Goal: Use online tool/utility: Utilize a website feature to perform a specific function

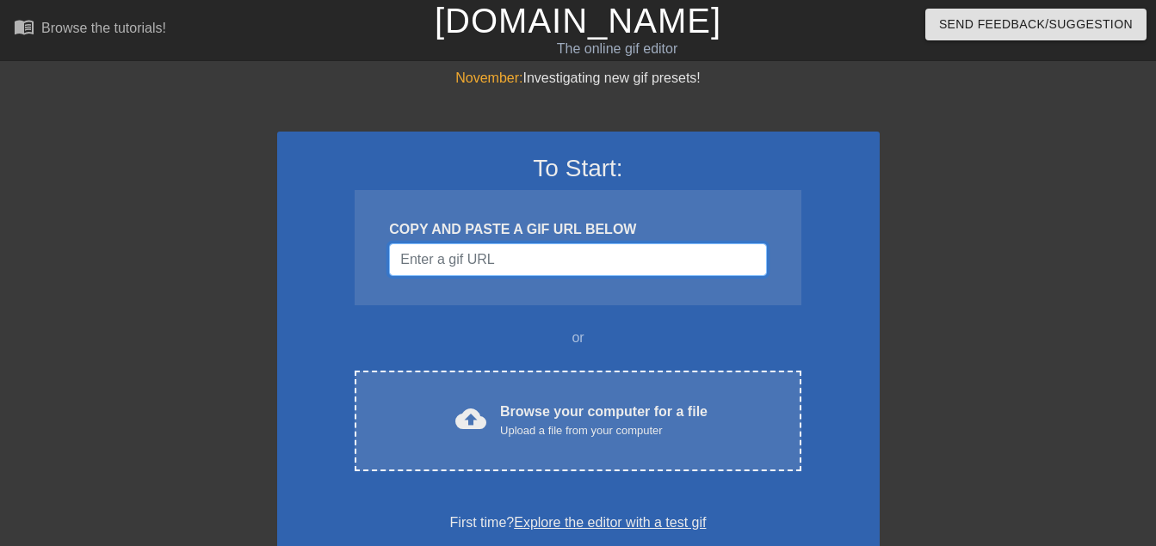
click at [538, 262] on input "Username" at bounding box center [577, 259] width 377 height 33
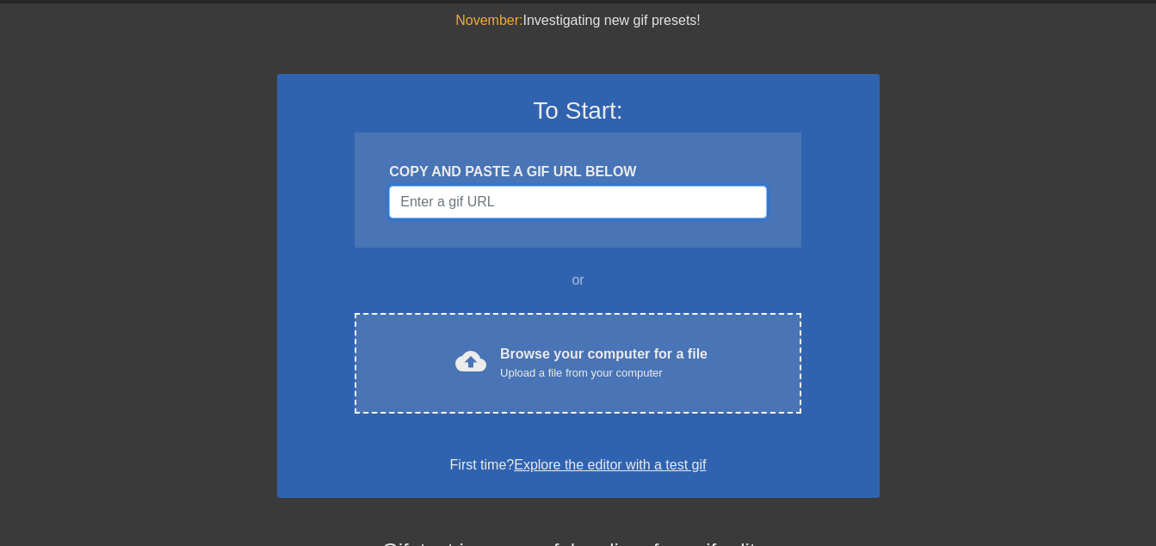
scroll to position [86, 0]
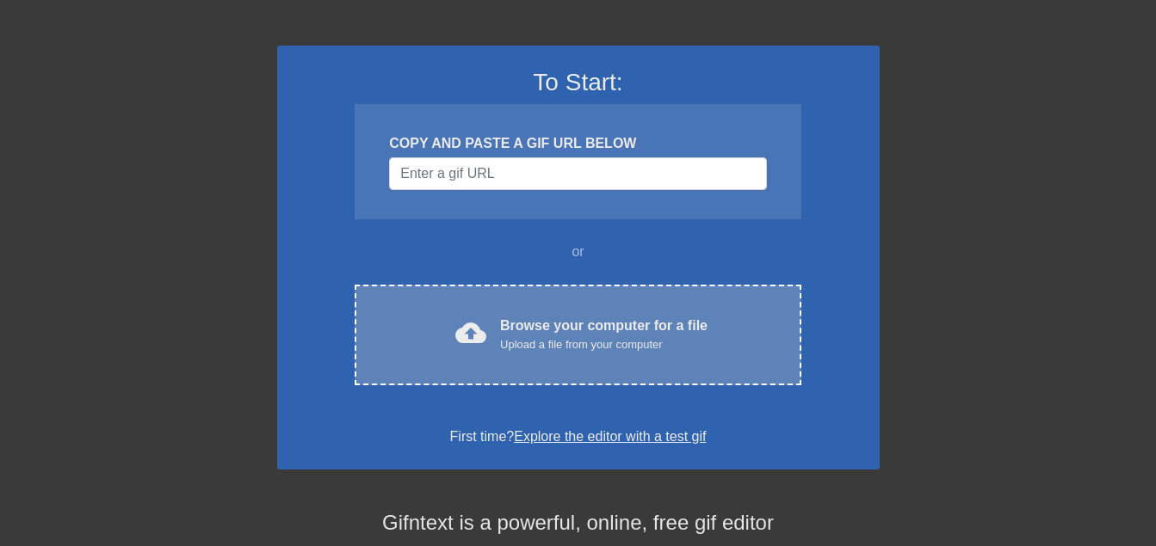
click at [566, 350] on div "Upload a file from your computer" at bounding box center [603, 344] width 207 height 17
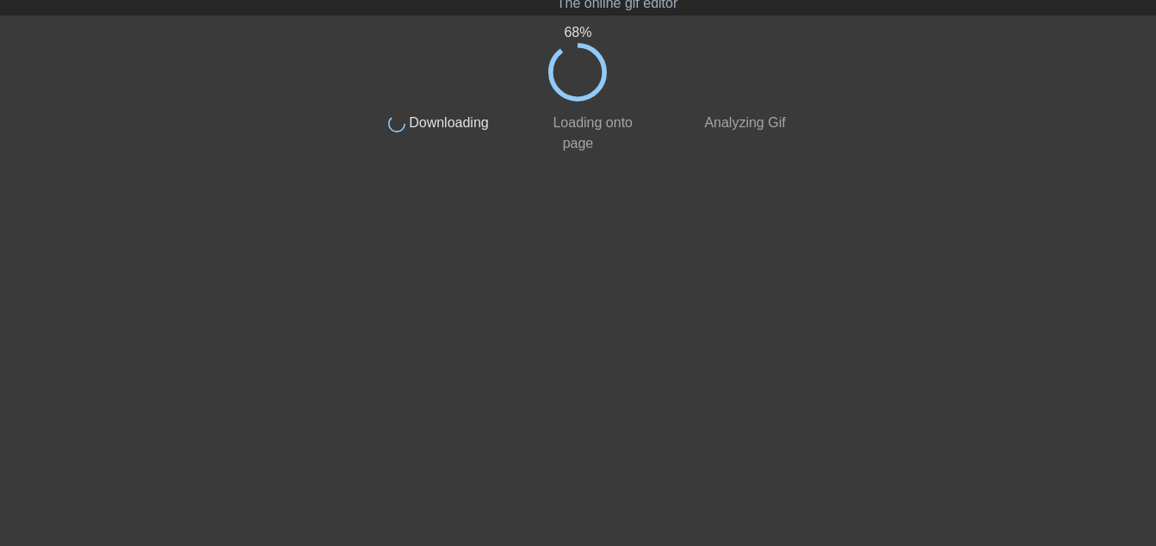
scroll to position [0, 0]
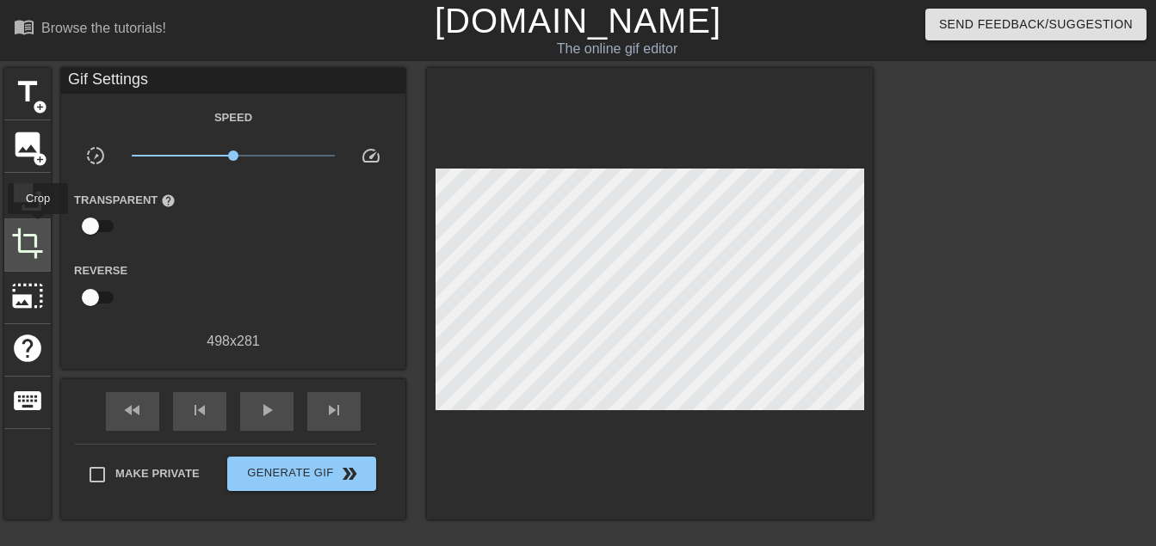
click at [38, 227] on span "crop" at bounding box center [27, 243] width 33 height 33
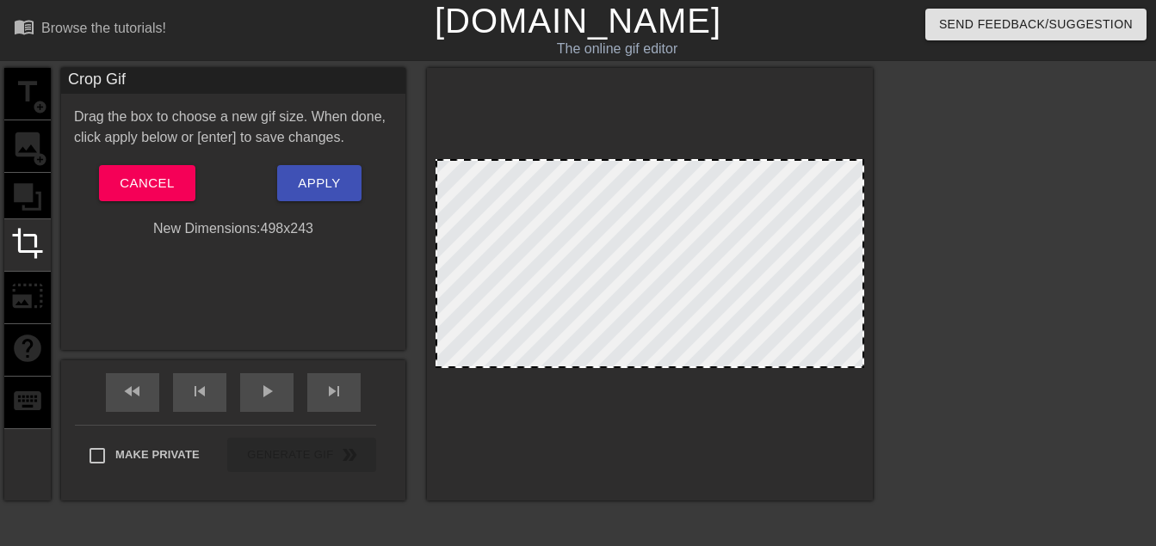
drag, startPoint x: 656, startPoint y: 399, endPoint x: 663, endPoint y: 367, distance: 33.2
click at [663, 367] on div at bounding box center [649, 366] width 425 height 9
click at [322, 184] on span "Apply" at bounding box center [319, 183] width 42 height 22
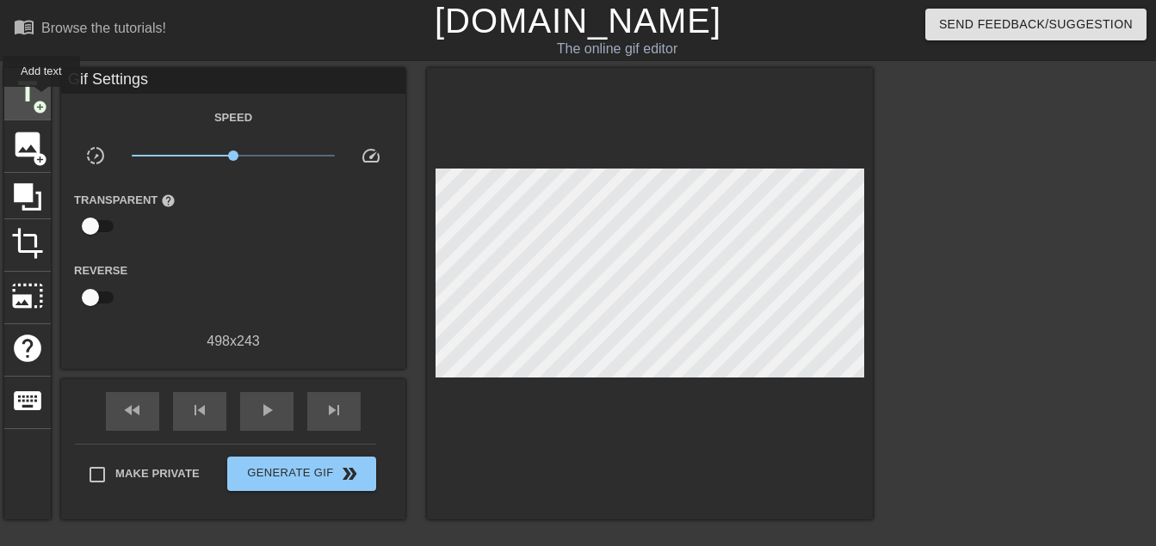
click at [41, 100] on span "add_circle" at bounding box center [40, 107] width 15 height 15
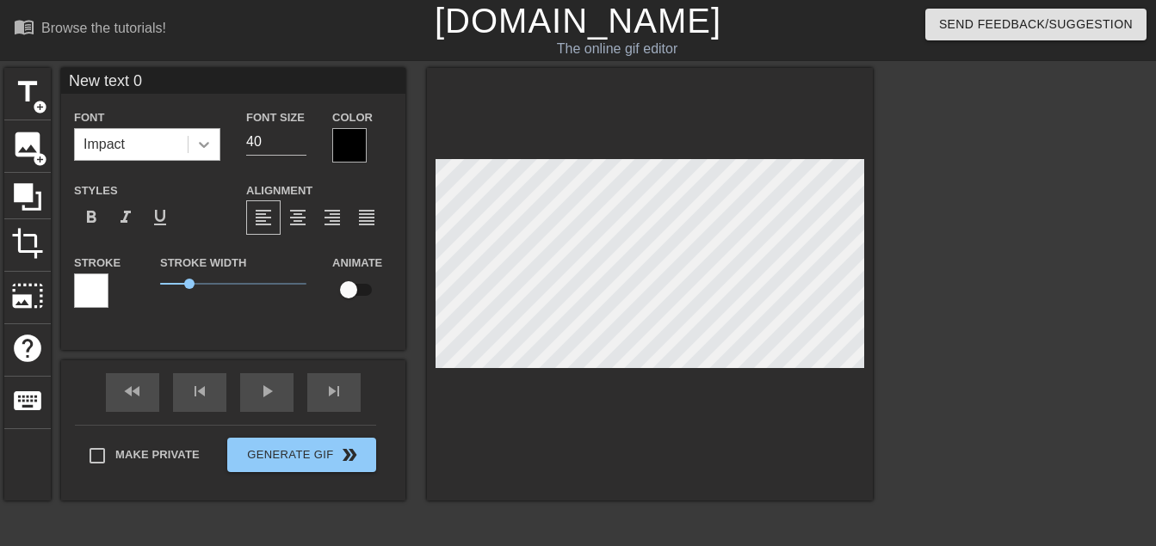
click at [201, 132] on div at bounding box center [203, 144] width 31 height 31
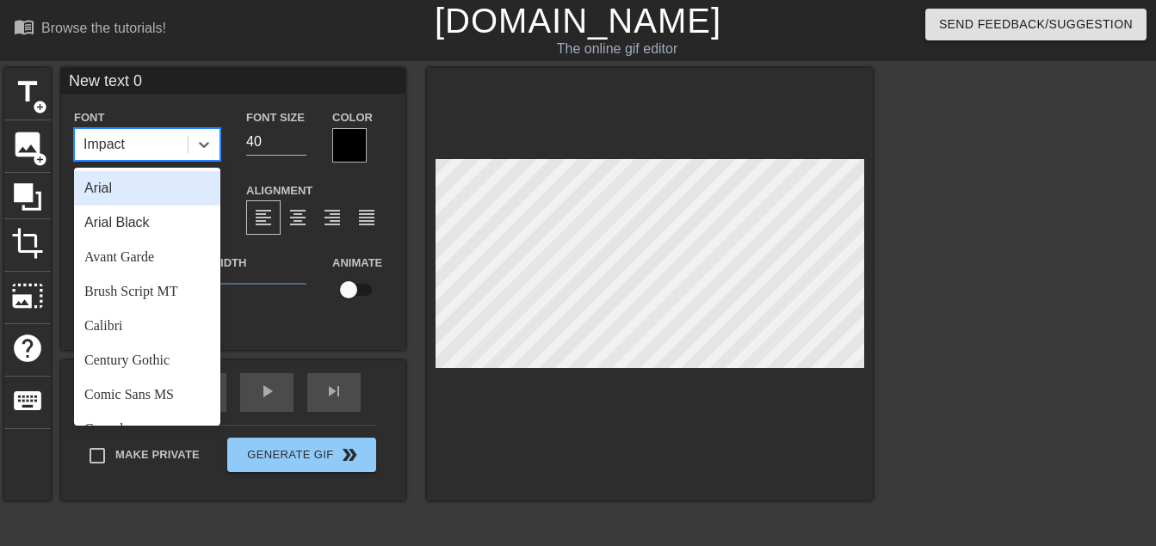
click at [129, 192] on div "Arial" at bounding box center [147, 188] width 146 height 34
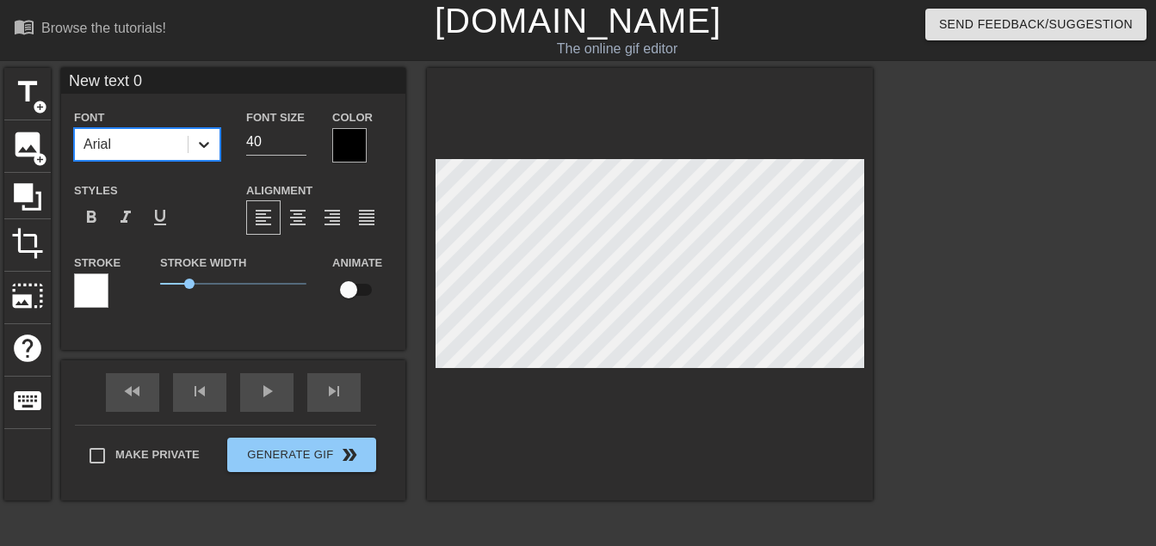
click at [209, 147] on icon at bounding box center [203, 144] width 17 height 17
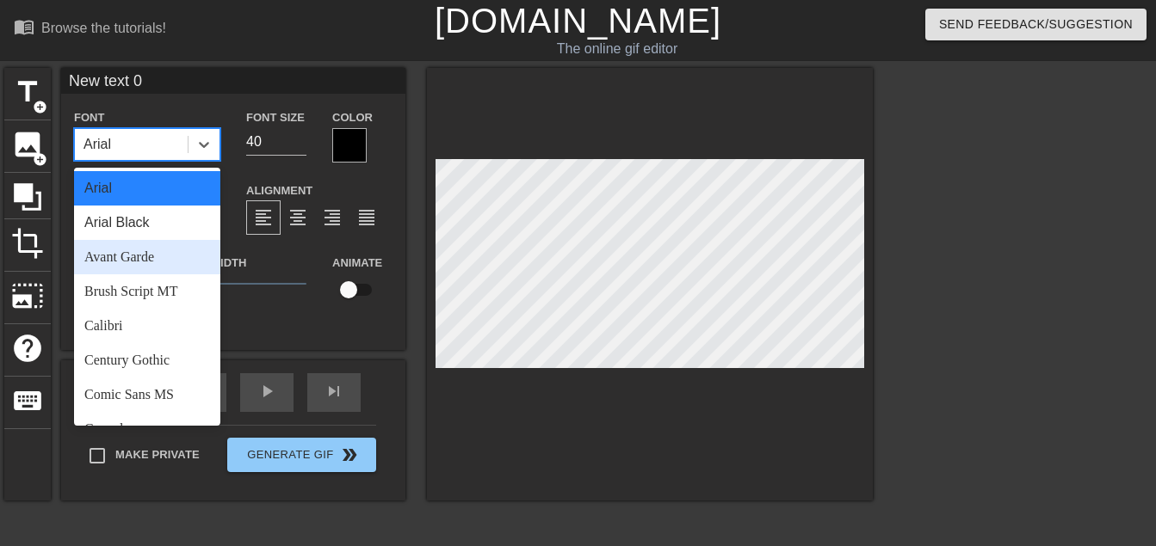
click at [129, 247] on div "Avant Garde" at bounding box center [147, 257] width 146 height 34
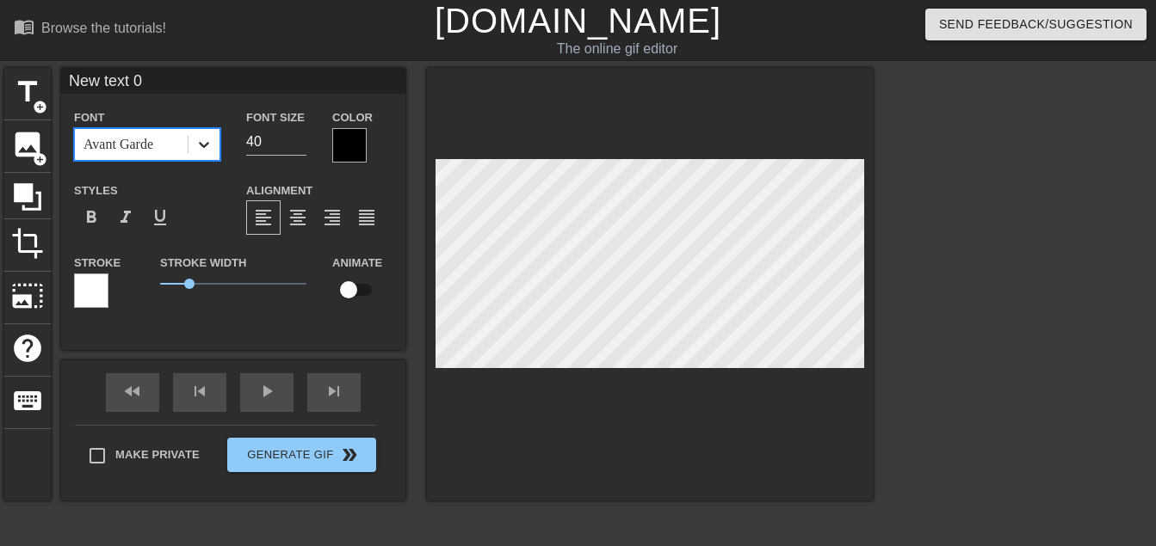
click at [200, 153] on div at bounding box center [203, 144] width 31 height 31
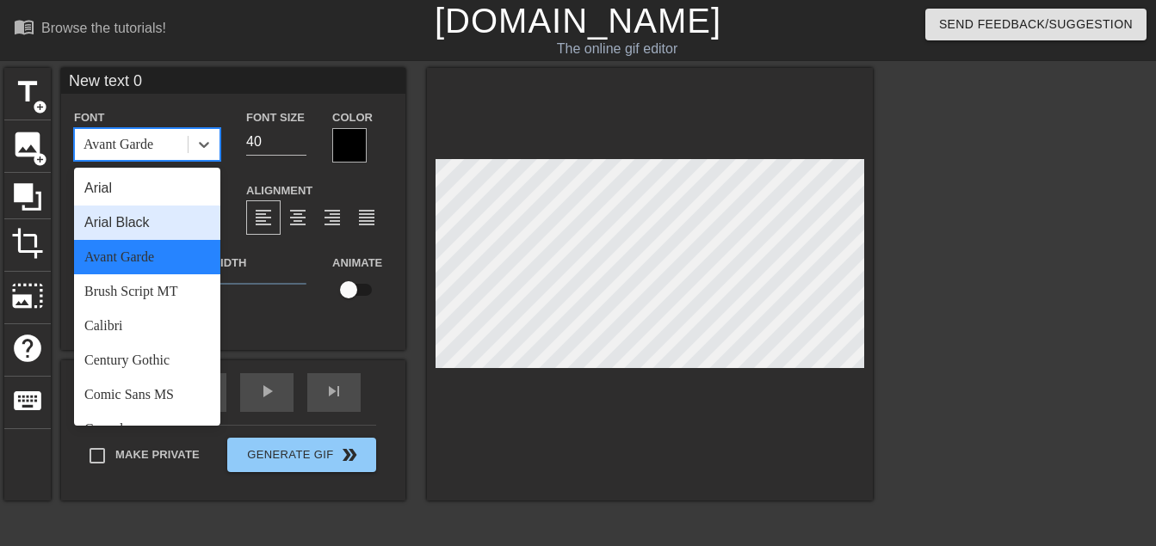
click at [148, 231] on div "Arial Black" at bounding box center [147, 223] width 146 height 34
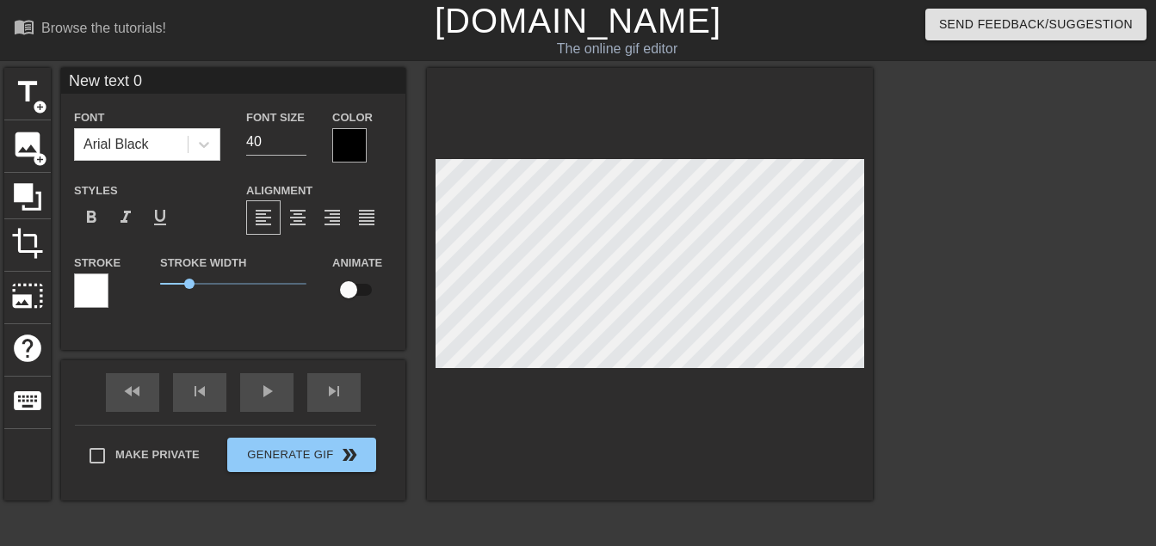
scroll to position [3, 4]
type input "O"
type textarea "O"
type input "OO"
type textarea "OO"
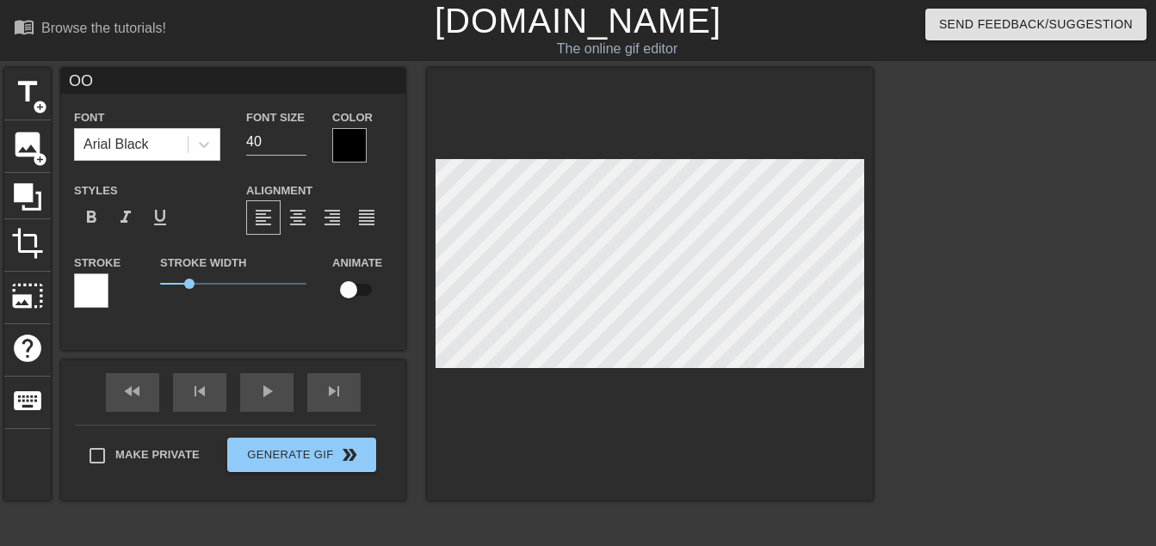
type input "OOO"
type textarea "OOO"
type input "OOOH"
type textarea "OOOH"
type input "OOOHH"
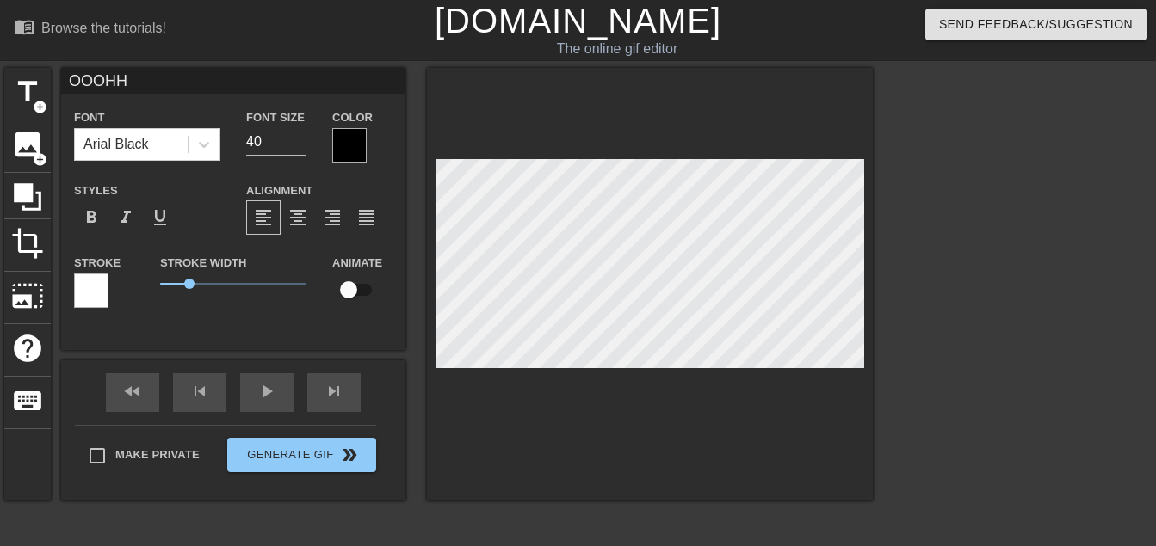
type textarea "OOOHH"
type input "OOOHHH"
type textarea "OOOHHH"
type input "OOOHHH"
type textarea "OOOHHH"
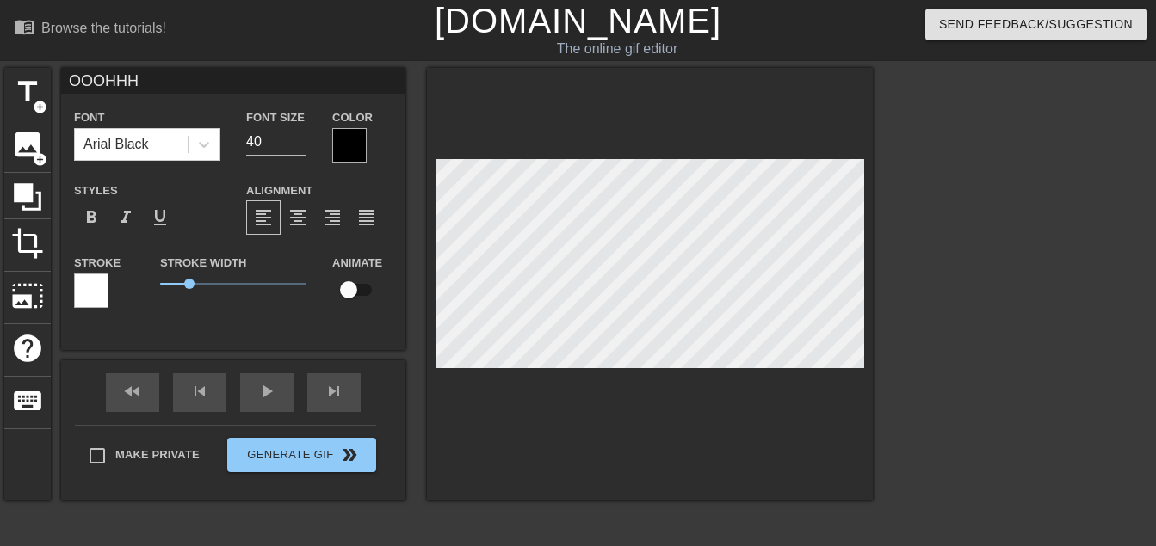
type input "OOOHHH I"
type textarea "OOOHHH I"
type input "OOOHHH I"
type textarea "OOOHHH I"
type input "OOOHHH I H"
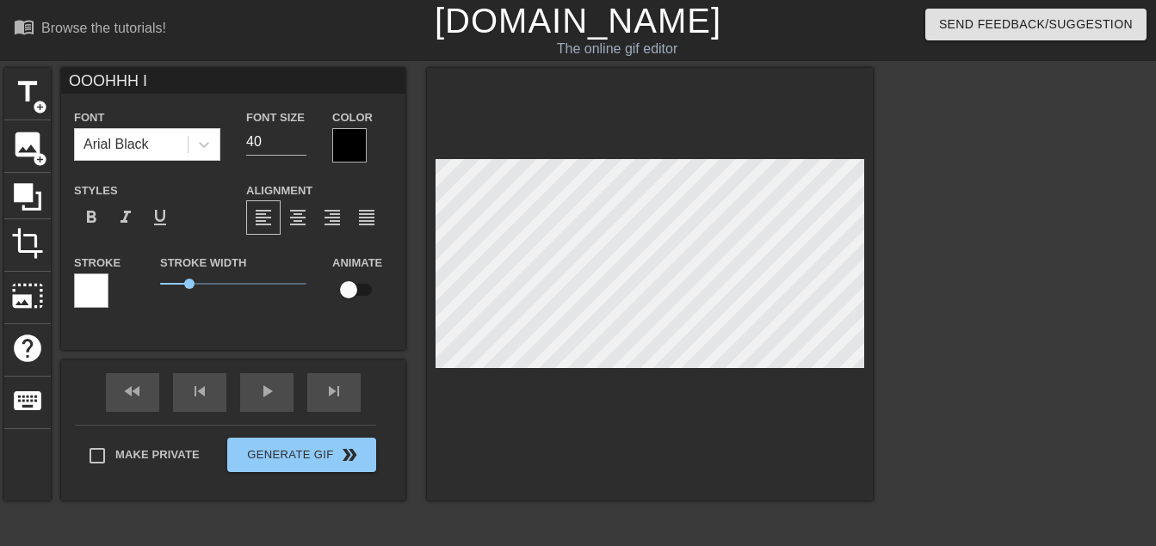
type textarea "OOOHHH I H"
type input "OOOHHH I HA"
type textarea "OOOHHH I HA"
type input "OOOHHH I HAT"
type textarea "OOOHHH I HAT"
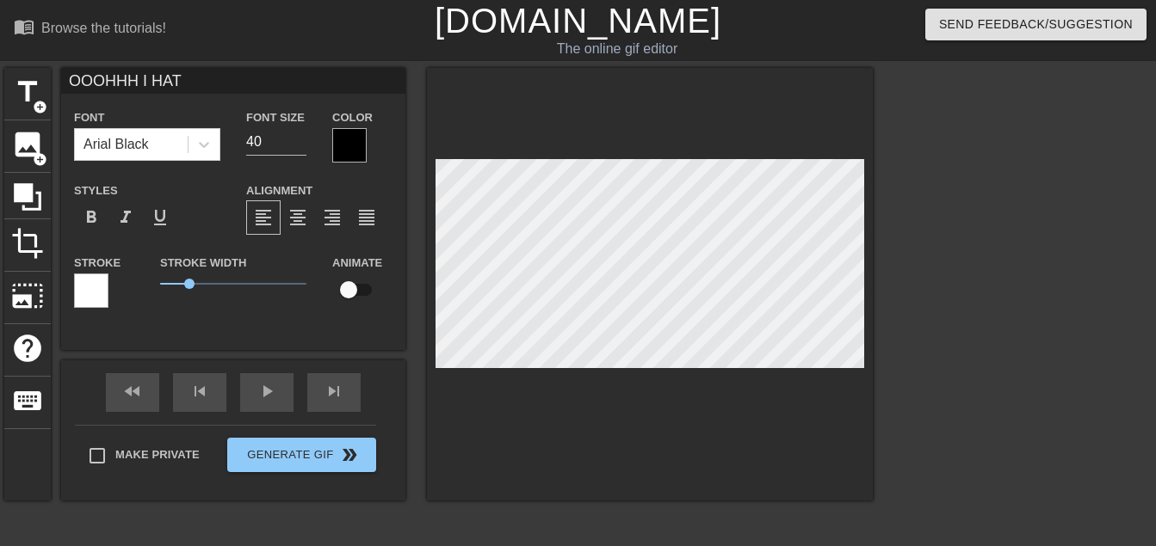
type input "OOOHHH I HATU"
type textarea "OOOHHH I HATUH"
type input "OOOHHH I HATUH"
type textarea "OOOHHH I HATUH"
type input "OOOHHH I HATUH L"
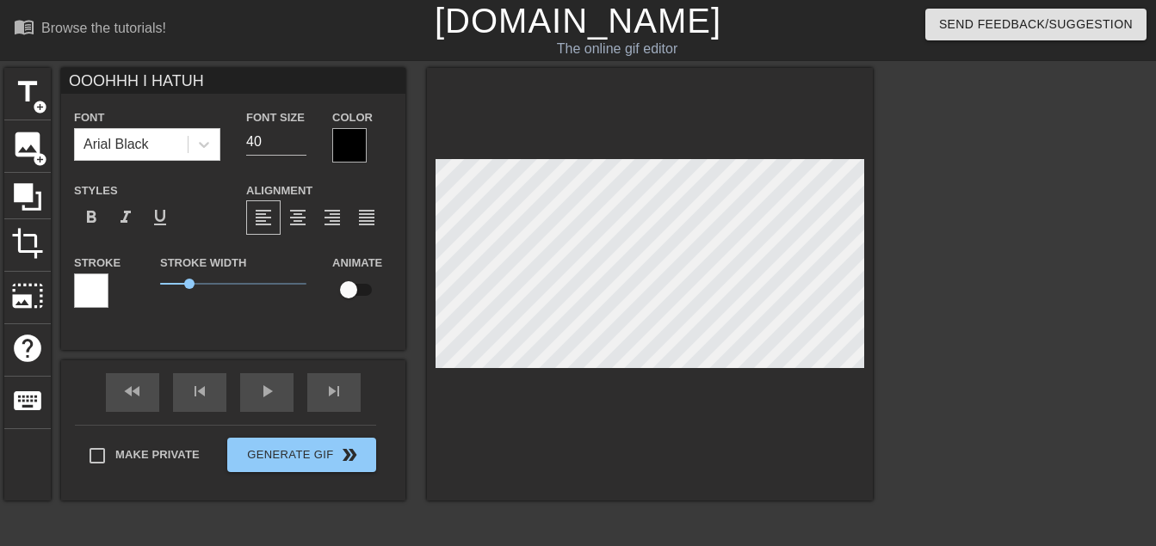
type textarea "OOOHHH I HATUH L"
type input "OOOHHH I HATUH LE"
type textarea "OOOHHH I HATUH LE"
type input "OOOHHH I HATUH LEG"
type textarea "OOOHHH I HATUH LEG"
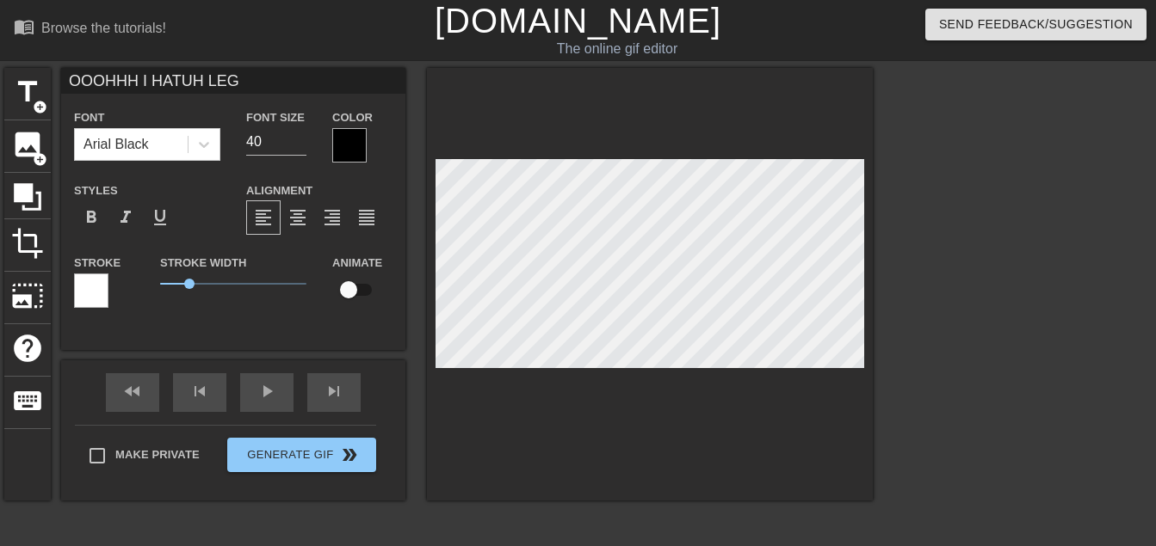
type input "OOOHHH I HATUH LEGR"
type textarea "OOOHHH I HATUH LEGR"
type input "OOOHHH I HATUH [PERSON_NAME]"
type textarea "OOOHHH I HATUH [PERSON_NAME]"
type input "OOOHHH I HATUH LEGRON"
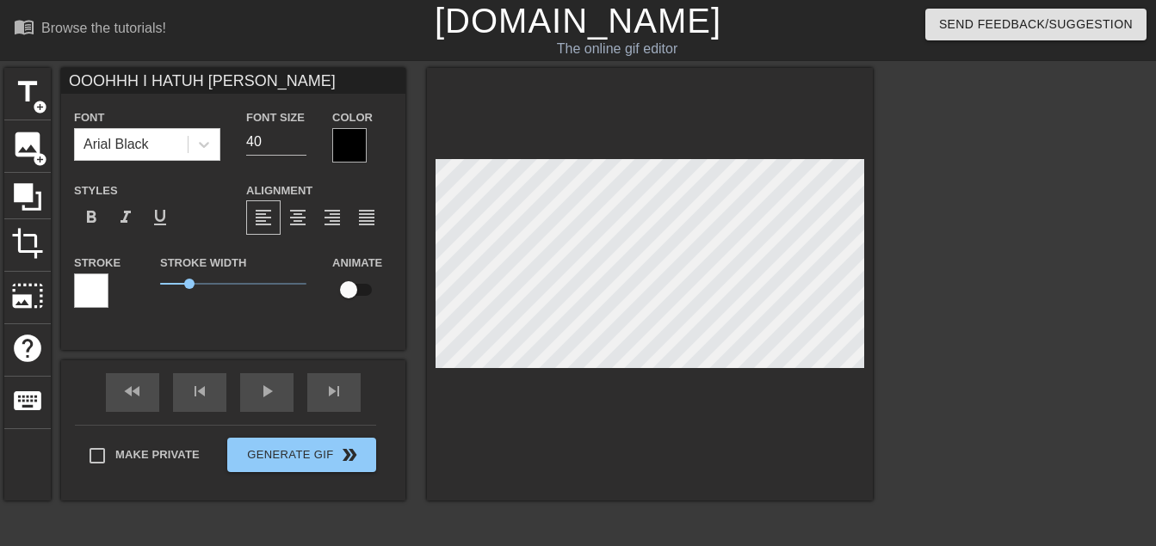
type textarea "OOOHHH I HATUH LEGRON"
type input "OOOHHH I HATUH LEGRON"
type textarea "OOOHHH I HATUH LEGRON"
type input "OOOHHH I HATUH LEGRON M"
type textarea "OOOHHH I HATUH LEGRON M"
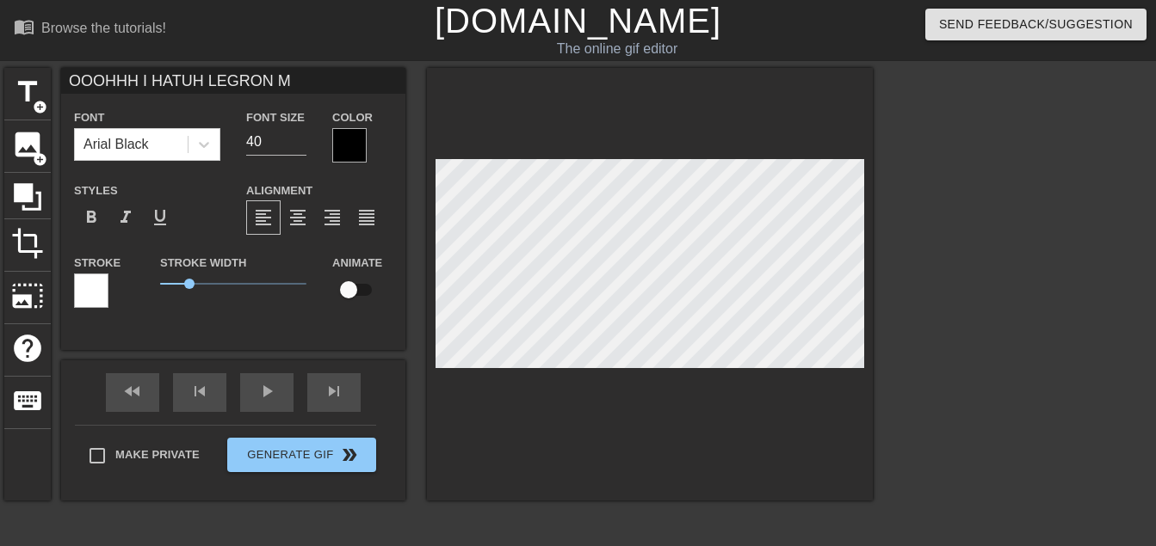
scroll to position [3, 12]
type input "OOOHHH I HATUH LEGRON MC"
type textarea "OOOHHH I HATUH LEGRON MC"
click at [300, 138] on input "41" at bounding box center [276, 142] width 60 height 28
click at [300, 138] on input "42" at bounding box center [276, 142] width 60 height 28
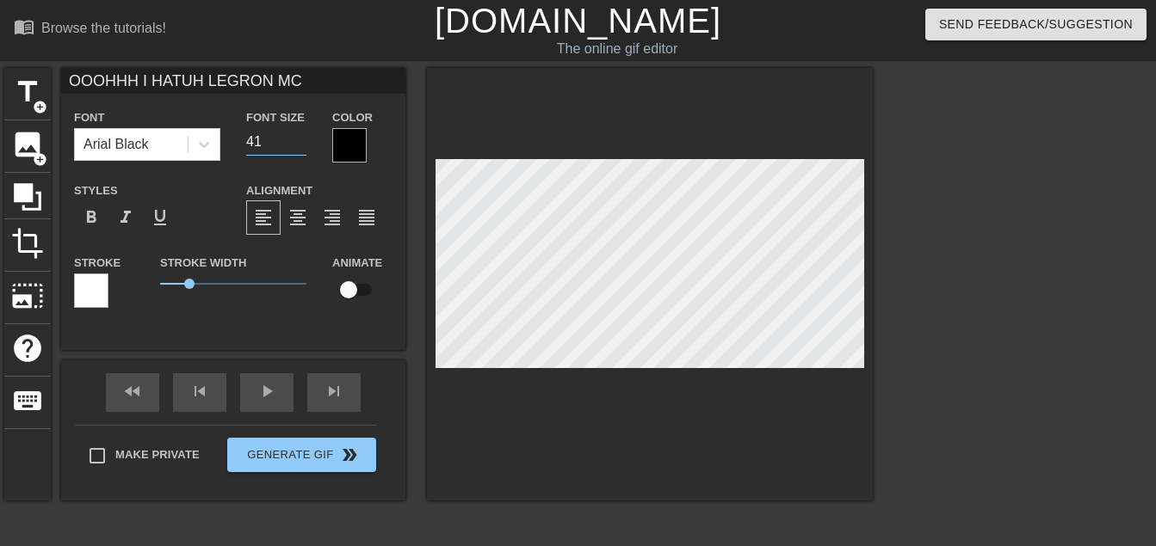
click at [299, 142] on input "41" at bounding box center [276, 142] width 60 height 28
click at [299, 142] on input "40" at bounding box center [276, 142] width 60 height 28
click at [299, 142] on input "39" at bounding box center [276, 142] width 60 height 28
click at [299, 142] on input "38" at bounding box center [276, 142] width 60 height 28
click at [299, 142] on input "37" at bounding box center [276, 142] width 60 height 28
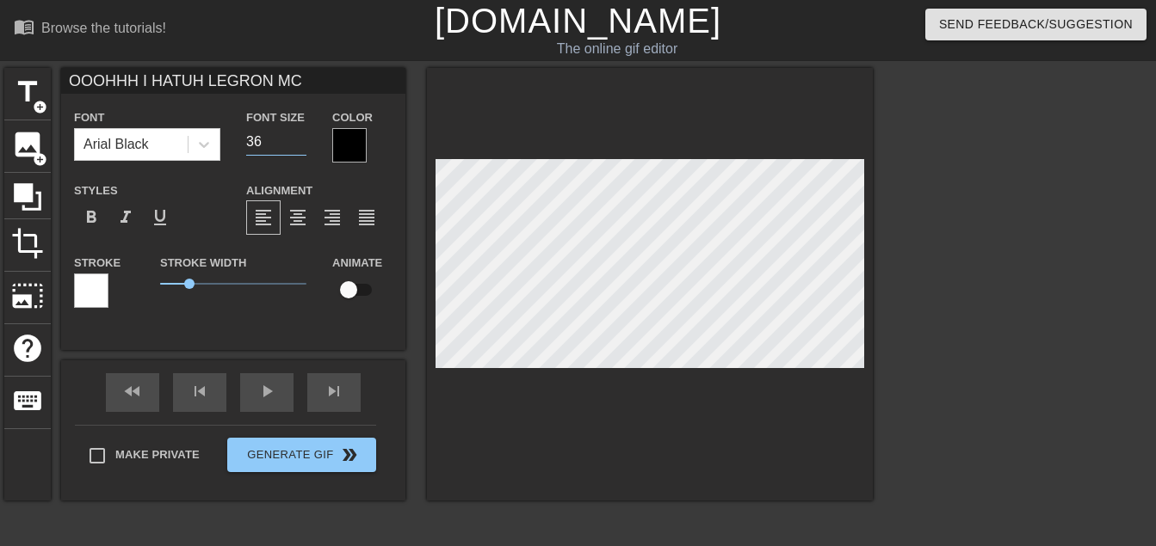
click at [299, 142] on input "36" at bounding box center [276, 142] width 60 height 28
click at [299, 142] on input "35" at bounding box center [276, 142] width 60 height 28
click at [299, 142] on input "34" at bounding box center [276, 142] width 60 height 28
click at [299, 142] on input "33" at bounding box center [276, 142] width 60 height 28
click at [299, 142] on input "32" at bounding box center [276, 142] width 60 height 28
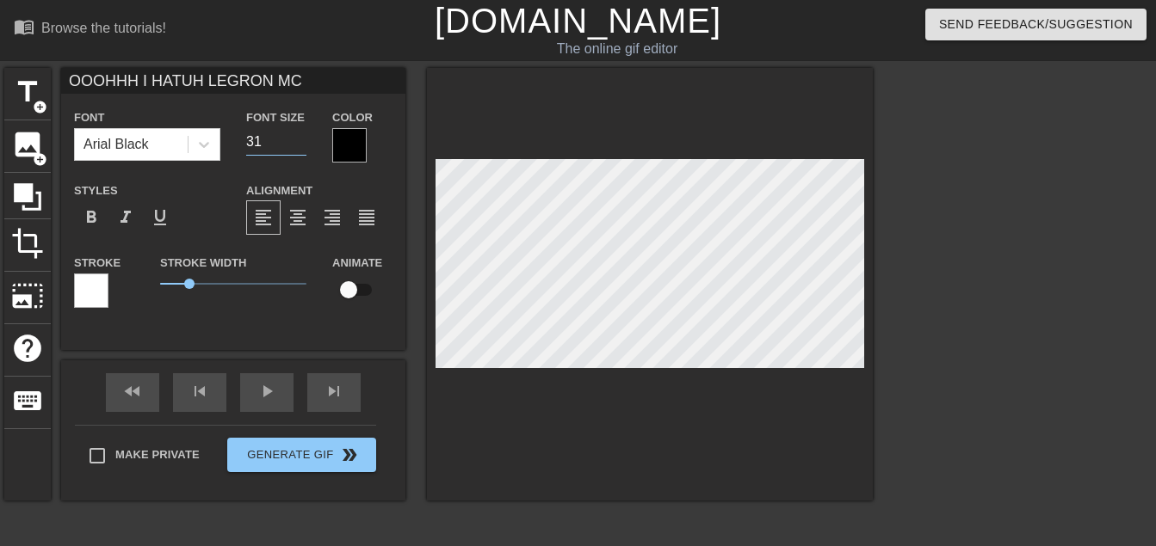
click at [299, 142] on input "31" at bounding box center [276, 142] width 60 height 28
click at [299, 142] on input "30" at bounding box center [276, 142] width 60 height 28
click at [299, 142] on input "29" at bounding box center [276, 142] width 60 height 28
click at [299, 142] on input "28" at bounding box center [276, 142] width 60 height 28
click at [299, 142] on input "27" at bounding box center [276, 142] width 60 height 28
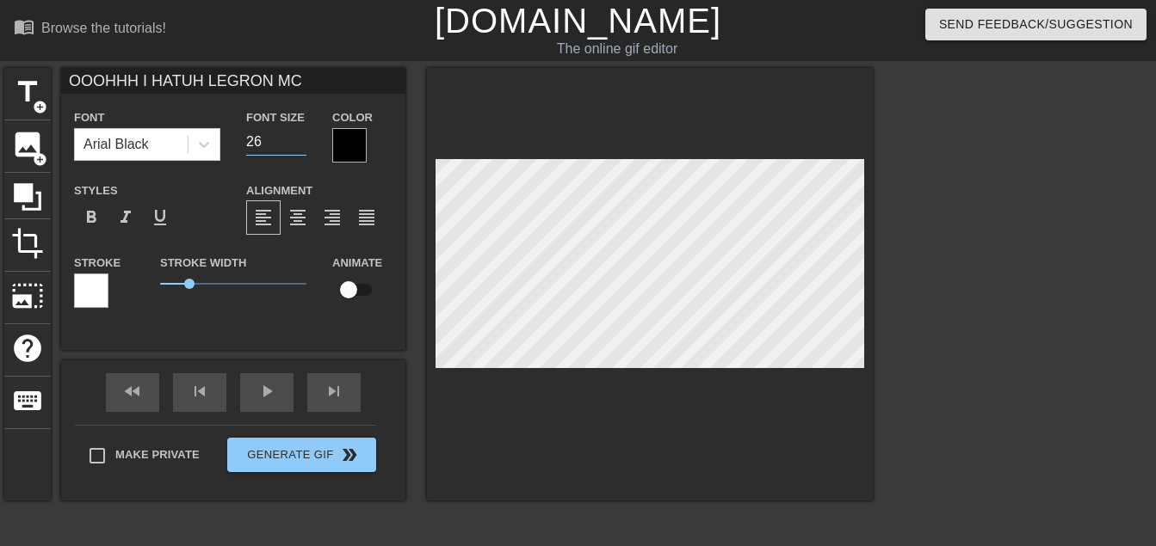
type input "26"
click at [299, 142] on input "26" at bounding box center [276, 142] width 60 height 28
type textarea "OOOHHH I HATUHD LEGRON MC"
type input "OOOHHH I HATUHD LEGRON MC"
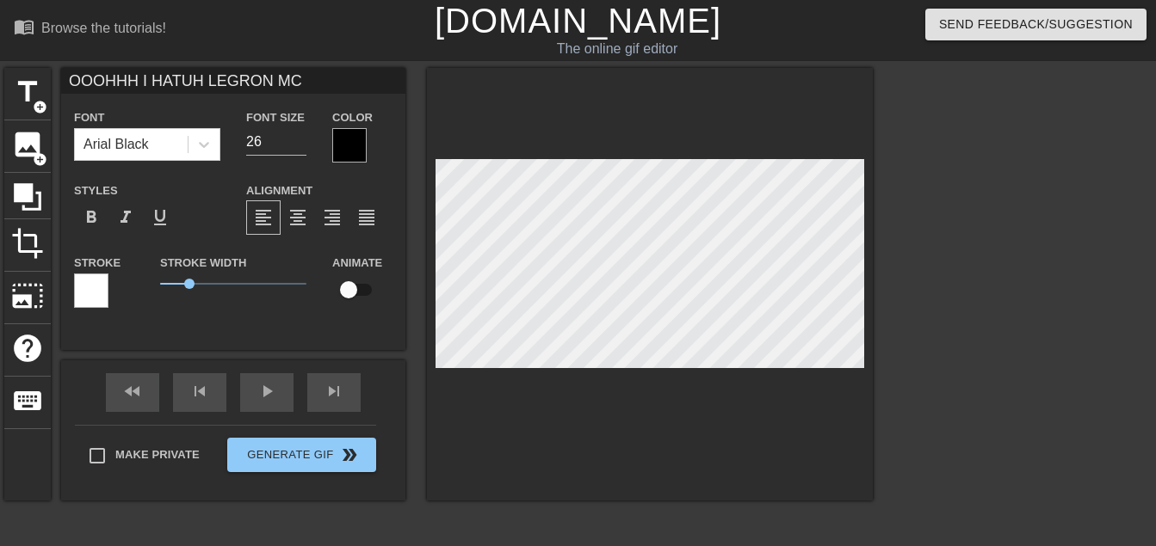
type textarea "OOOHHH I HATUHD LEGRON MC"
type input "OOOHHH I HATUHD U LEGRON MC"
type textarea "OOOHHH I HATUHD U LEGRON MC"
type input "OOOHHH I HATUHD UH LEGRON MC"
type textarea "OOOHHH I HATUHD UH LEGRON MC"
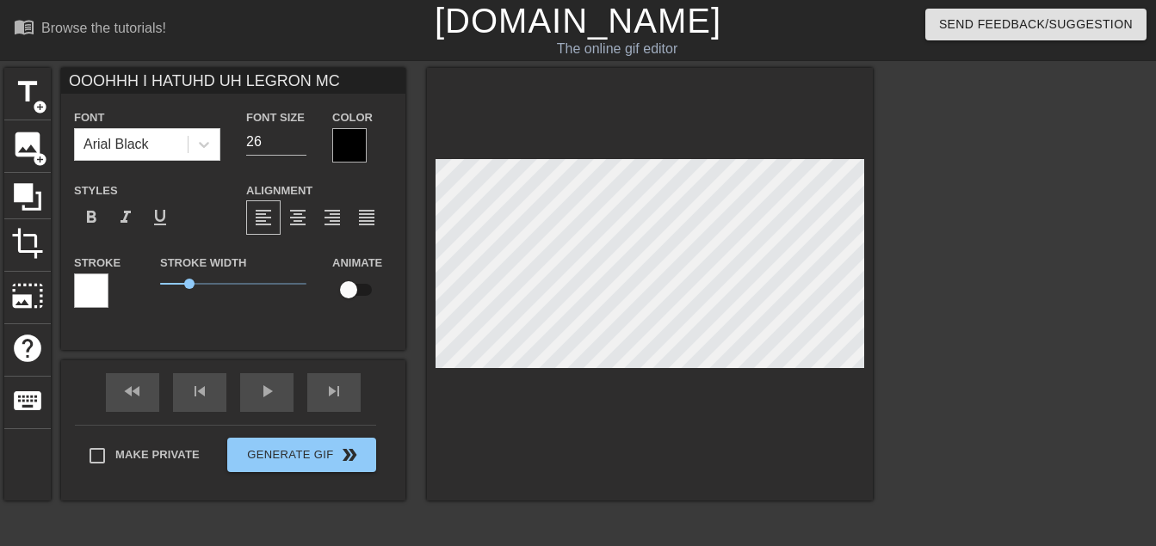
scroll to position [3, 10]
type input "OOOHHH I HATUHD U LEGRON MC"
type textarea "OOOHHH I HATUHD U LEGRON MC"
type input "OOOHHH I HATUHD LEGRON MC"
type textarea "OOOHHH I HATUHD LEGRON MC"
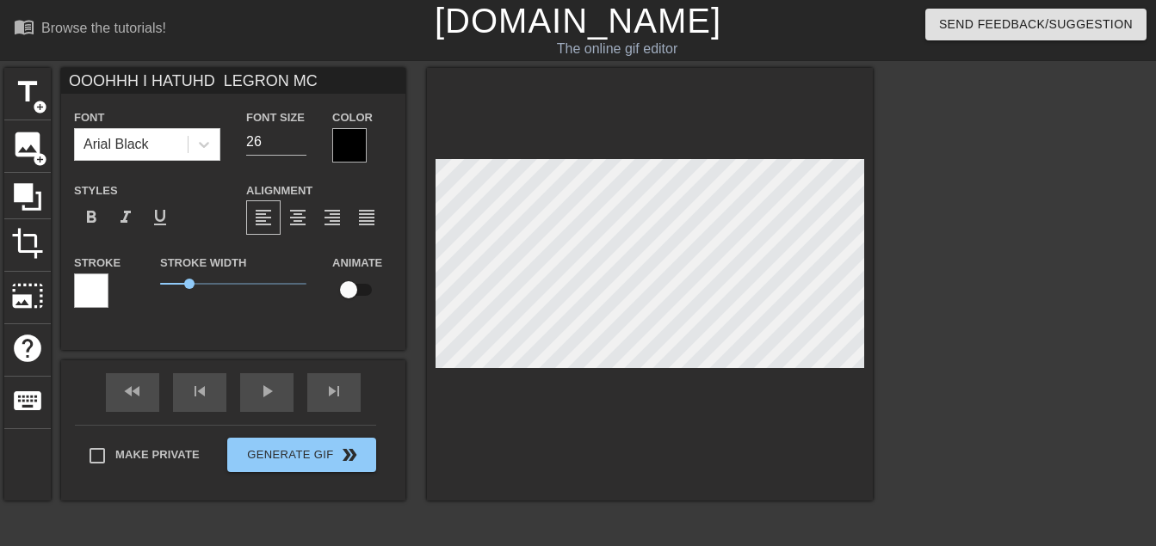
type input "OOOHHH I HATUHD LEGRON MC"
type textarea "OOOHHH I HATUHD LEGRON MC"
type input "OOOHHH I HATUH LEGRON MC"
type textarea "OOOHHH I HATUH LEGRON MC"
type input "OOOHHH I HATUH LEGRON MC"
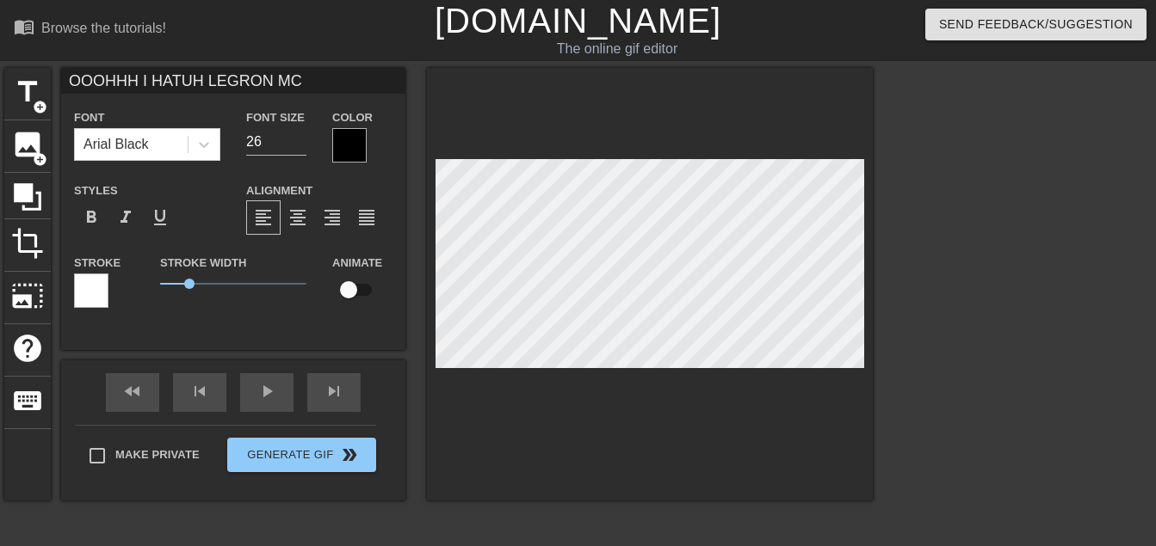
type textarea "OOOHHH I HATUH LEGRON MC"
type input "OOOHHH I HATUH D LEGRON MC"
type textarea "OOOHHH I HATUH D LEGRON MC"
type input "OOOHHH I HATUH [PERSON_NAME] MC"
type textarea "OOOHHH I HATUH [PERSON_NAME] MC"
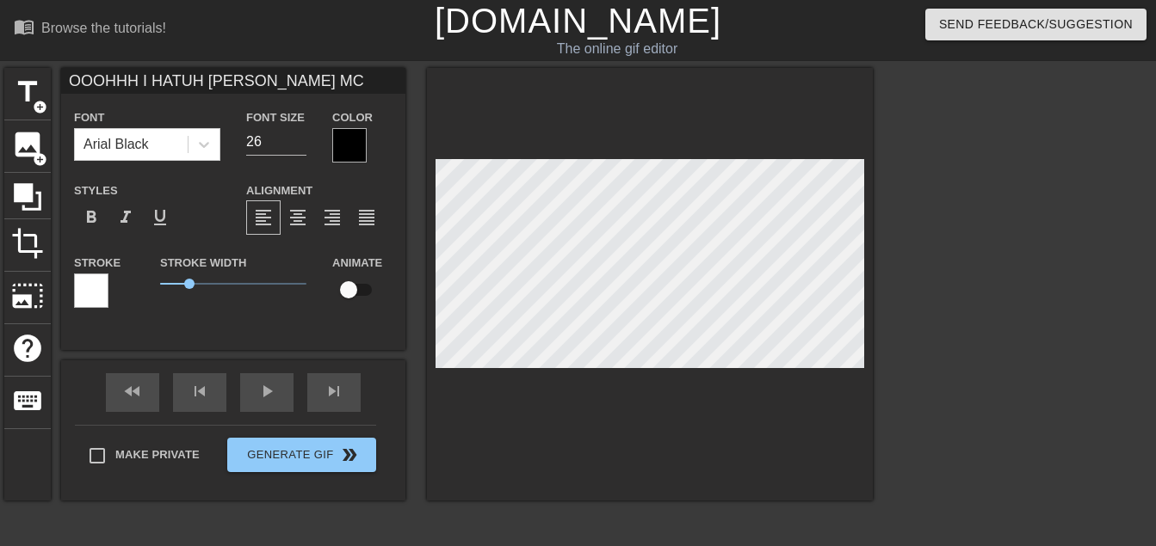
type input "OOOHHH I HATUH D LEGRON MC"
type textarea "OOOHHH I HATUH D LEGRON MC"
type input "OOOHHH I HATUH DU LEGRON MC"
type textarea "OOOHHH I HATUH DU LEGRON MC"
type input "OOOHHH I HATUH DUH LEGRON MC"
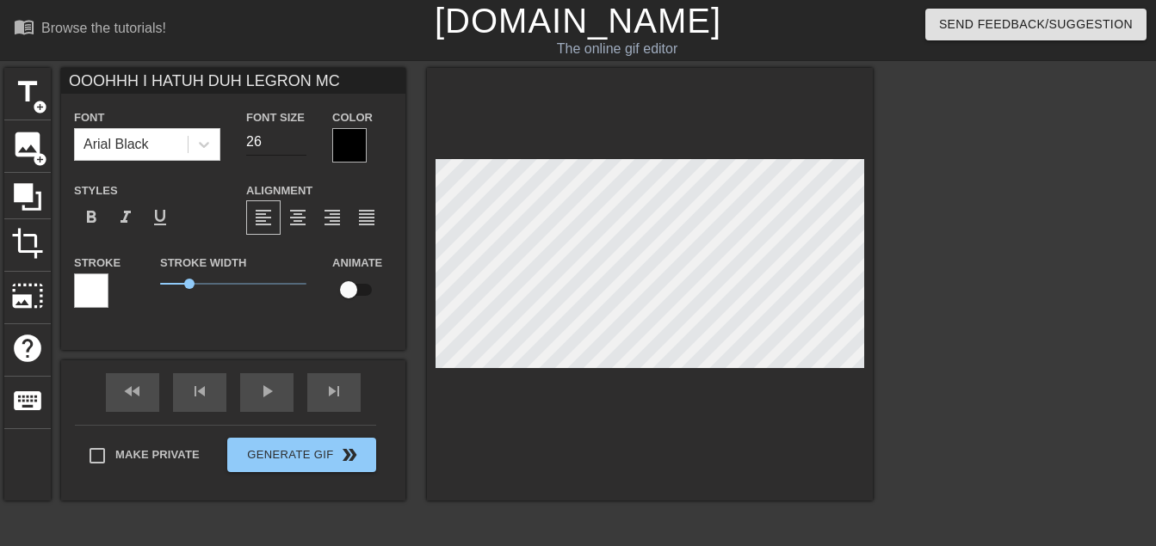
type textarea "OOOHHH I HATUH DUH LEGRON MC"
click at [302, 145] on input "25" at bounding box center [276, 142] width 60 height 28
click at [302, 145] on input "24" at bounding box center [276, 142] width 60 height 28
click at [302, 145] on input "23" at bounding box center [276, 142] width 60 height 28
click at [302, 147] on input "22" at bounding box center [276, 142] width 60 height 28
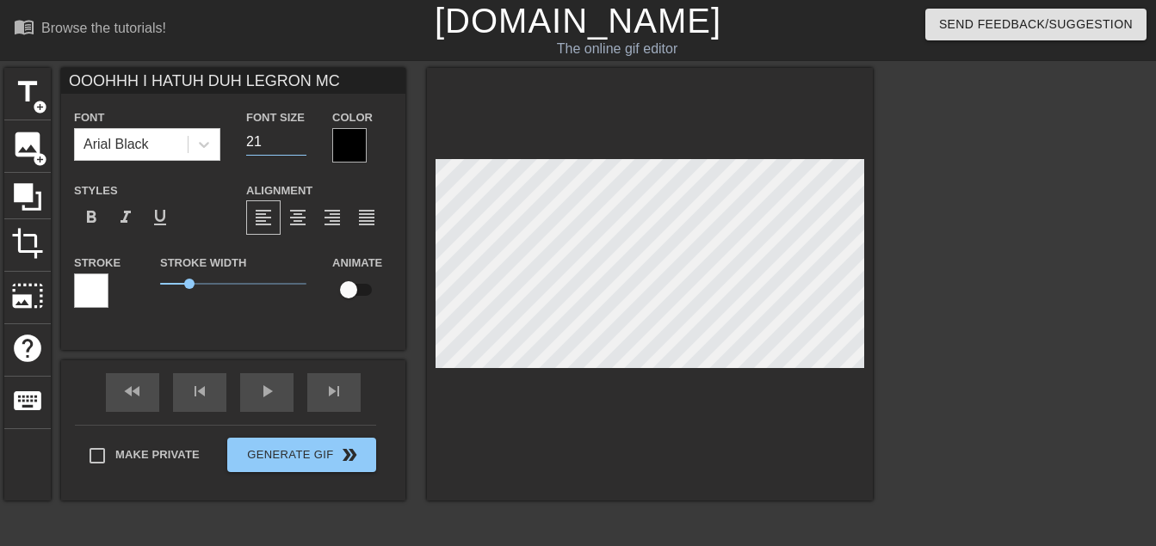
click at [302, 147] on input "21" at bounding box center [276, 142] width 60 height 28
click at [300, 133] on input "22" at bounding box center [276, 142] width 60 height 28
type input "23"
click at [300, 133] on input "23" at bounding box center [276, 142] width 60 height 28
drag, startPoint x: 189, startPoint y: 284, endPoint x: 126, endPoint y: 268, distance: 65.5
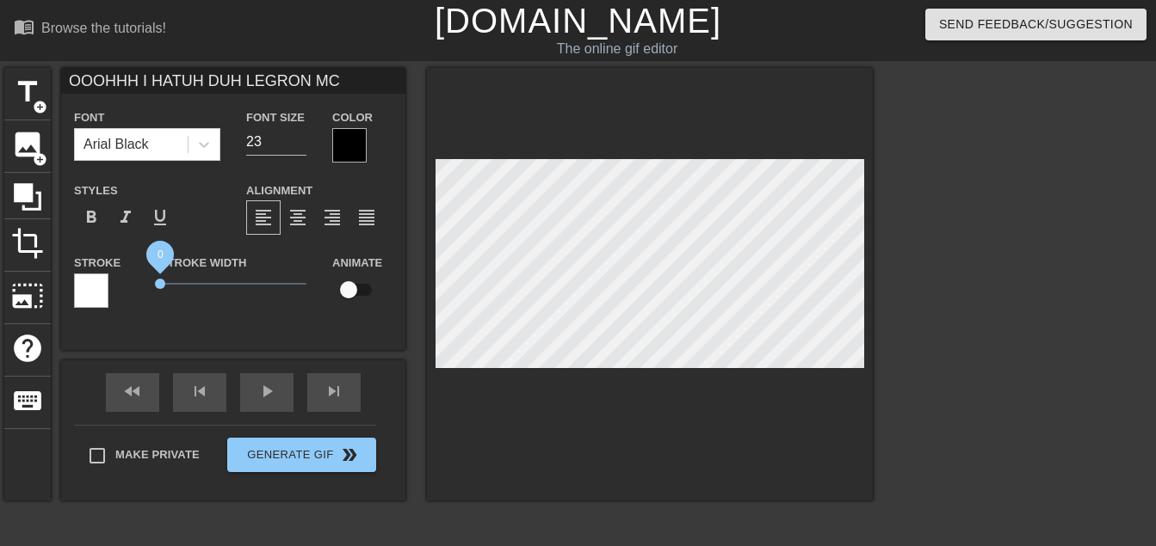
click at [126, 268] on div "Stroke Stroke Width 0 Animate" at bounding box center [233, 287] width 344 height 71
click at [343, 139] on div at bounding box center [349, 145] width 34 height 34
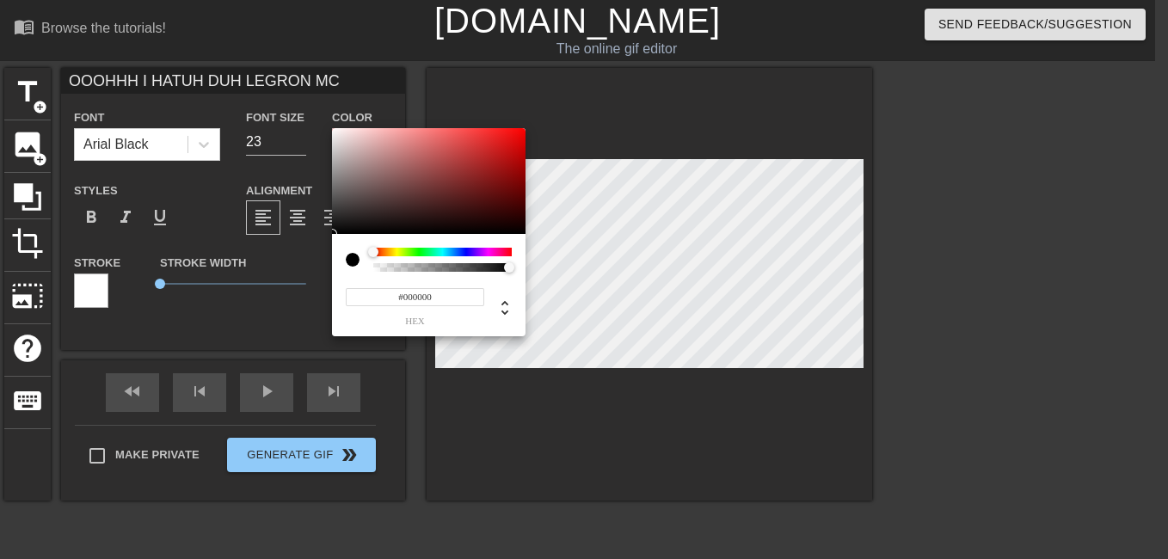
click at [371, 249] on div at bounding box center [373, 252] width 10 height 10
click at [369, 252] on div at bounding box center [374, 252] width 10 height 10
type input "0"
drag, startPoint x: 511, startPoint y: 267, endPoint x: 331, endPoint y: 267, distance: 179.8
click at [331, 267] on div "0 r 0 g 0 b 0 a" at bounding box center [584, 279] width 1168 height 559
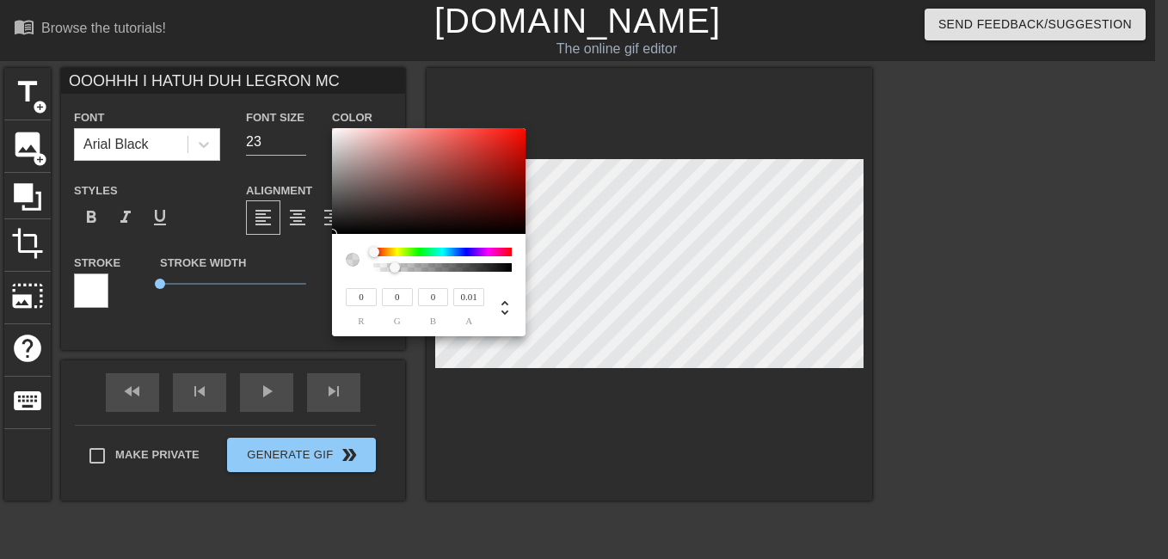
type input "0"
type input "240"
type input "225"
type input "242"
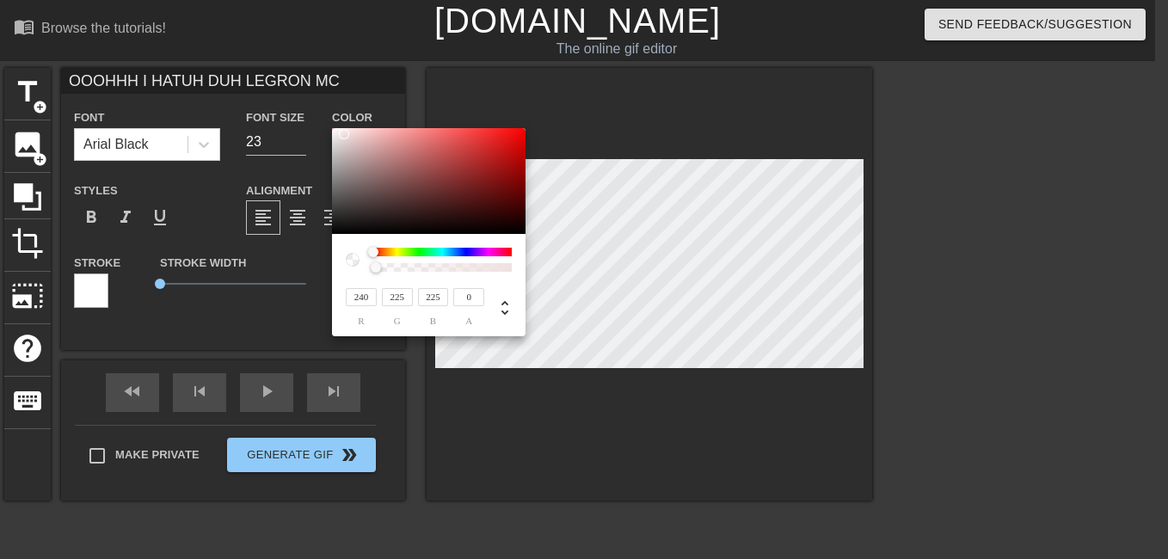
type input "232"
type input "255"
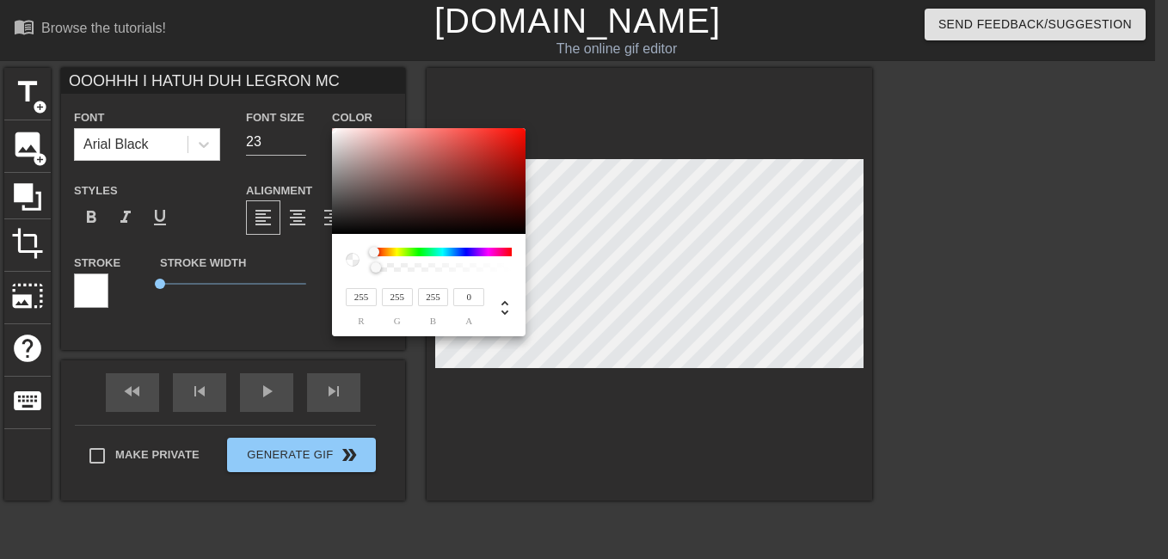
type input "254"
type input "248"
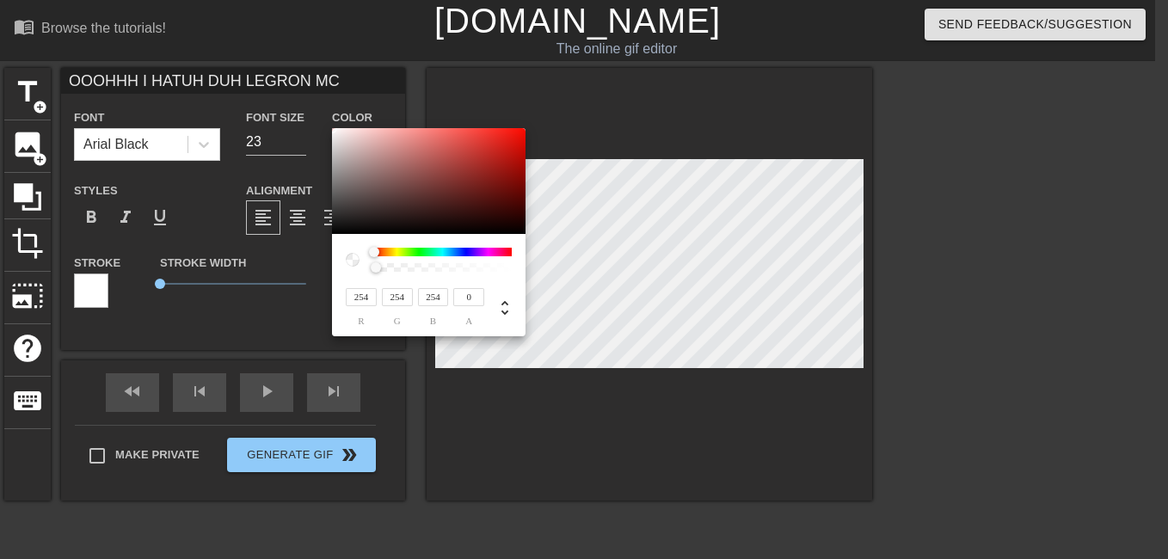
type input "248"
type input "242"
type input "240"
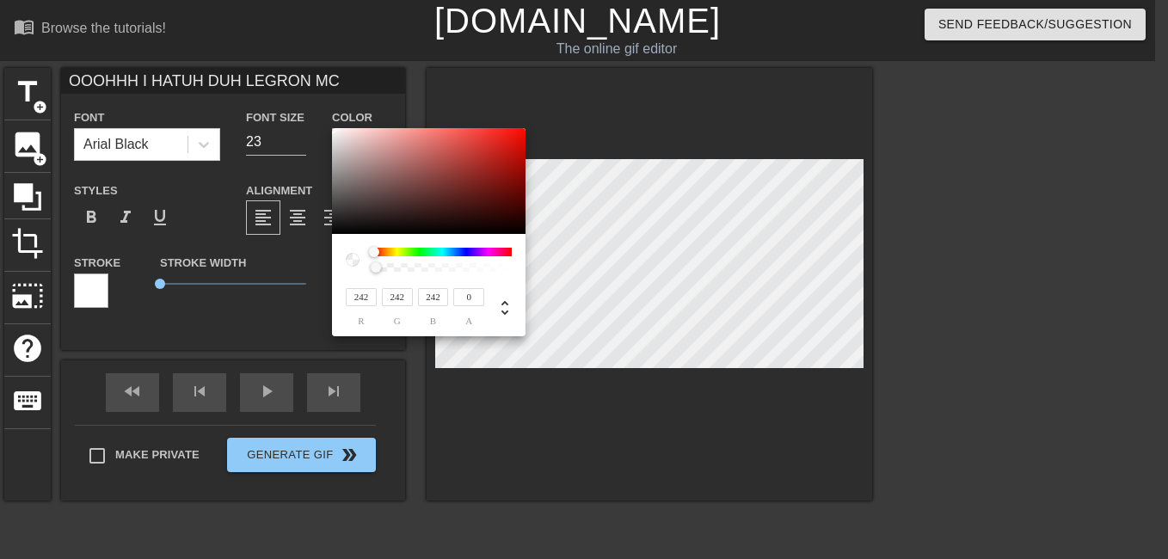
type input "240"
type input "137"
type input "133"
type input "35"
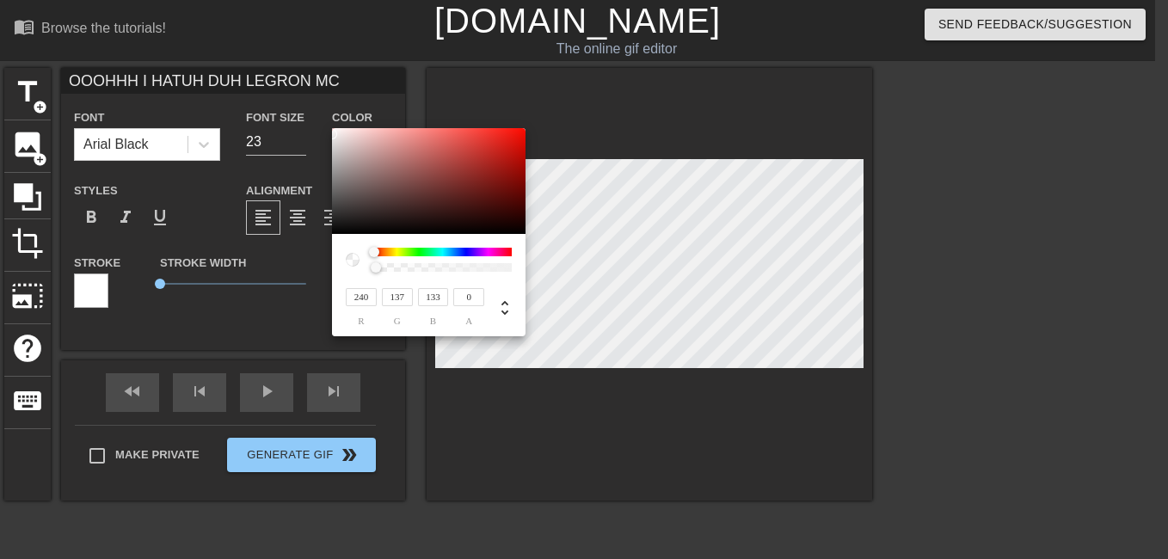
type input "27"
type input "236"
type input "244"
type input "237"
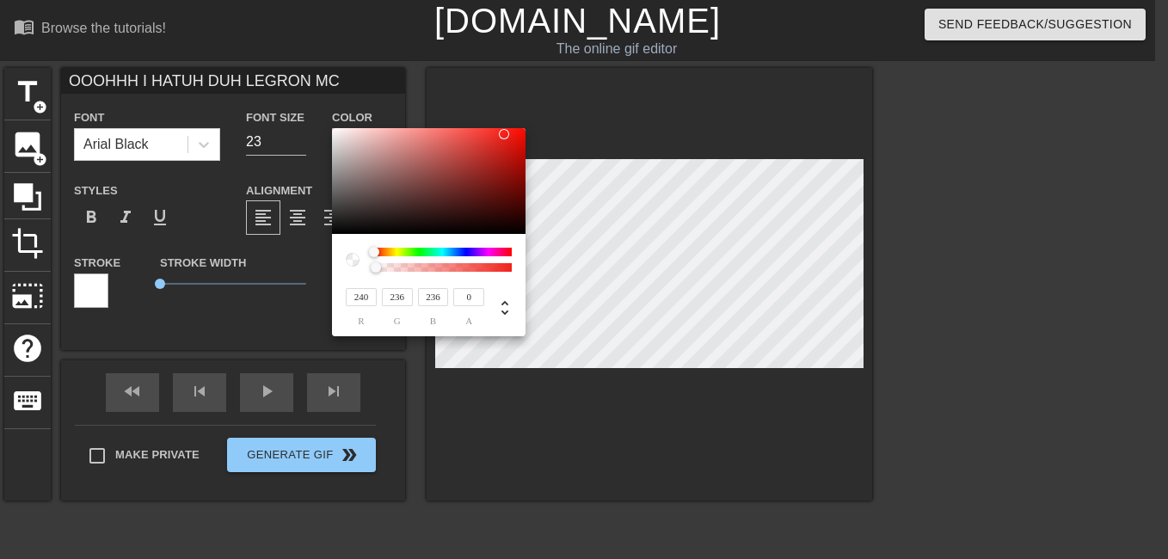
type input "237"
type input "238"
type input "239"
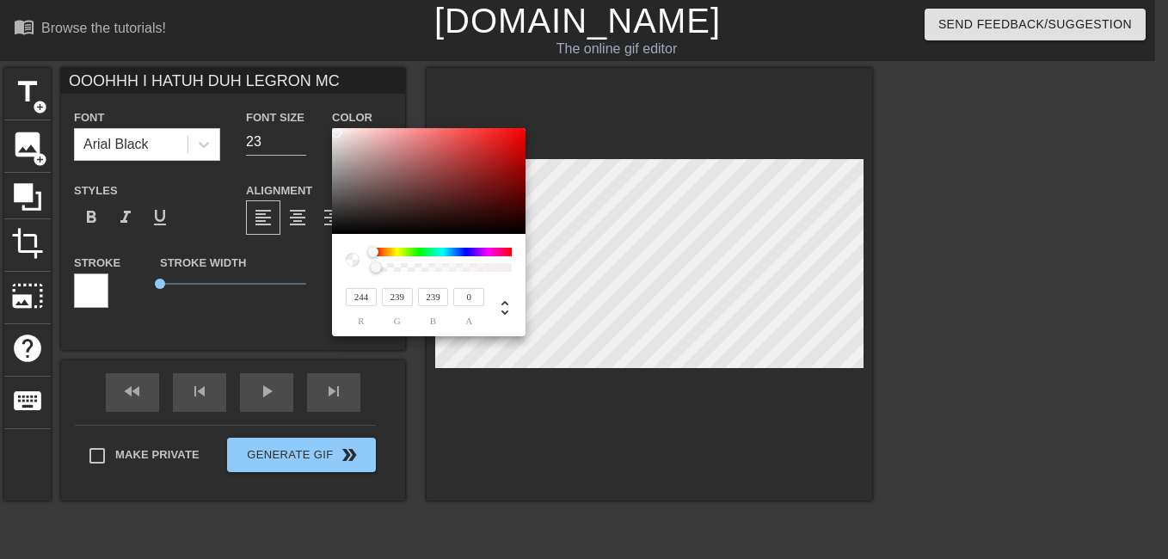
type input "27"
type input "233"
type input "225"
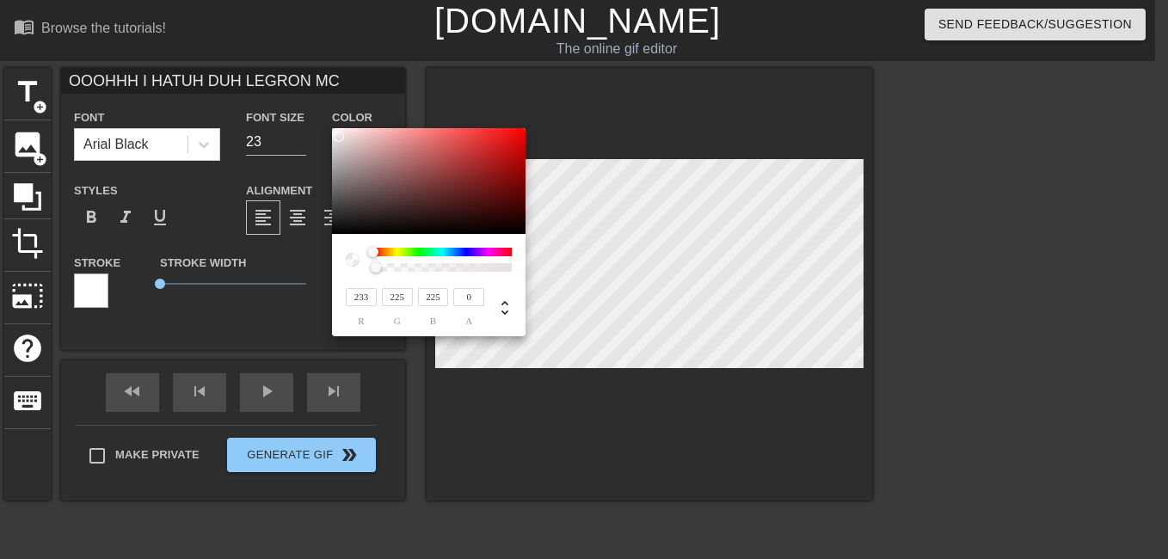
click at [339, 137] on div at bounding box center [339, 137] width 10 height 10
type input "235"
type input "227"
type input "242"
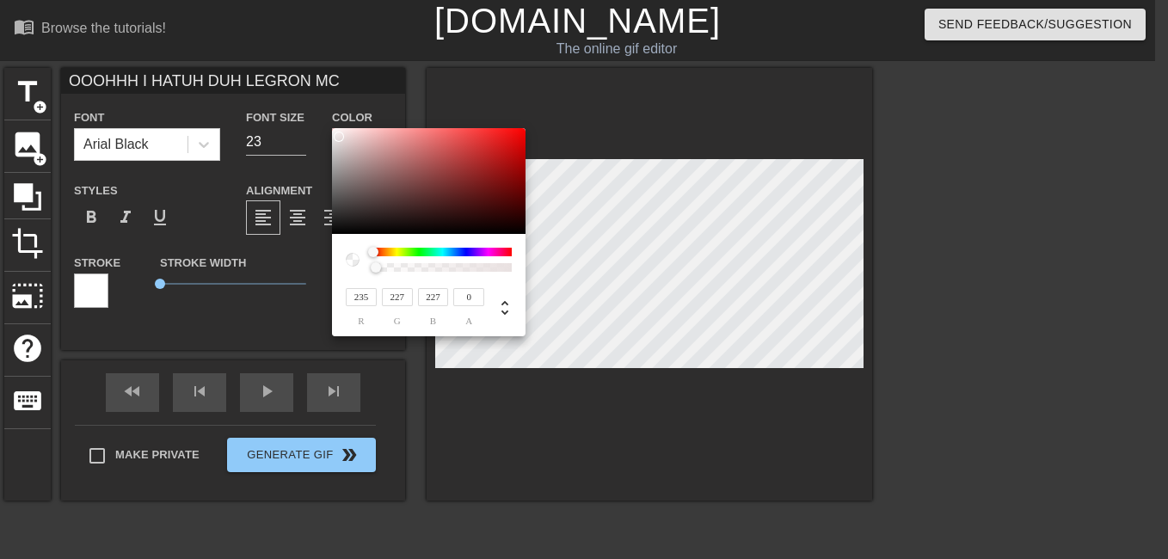
type input "235"
type input "248"
type input "242"
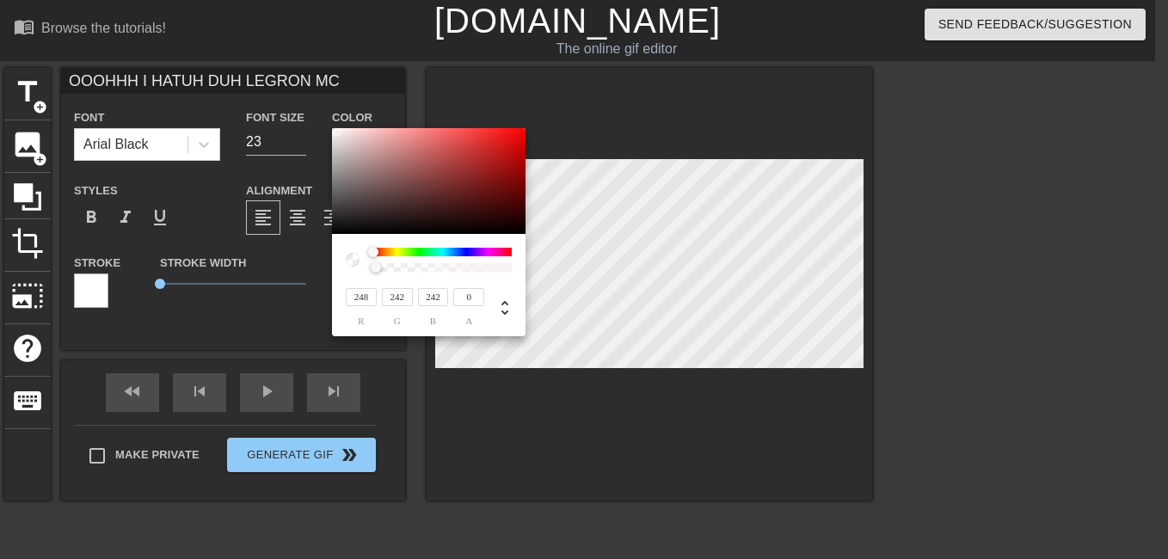
type input "250"
type input "244"
type input "252"
type input "246"
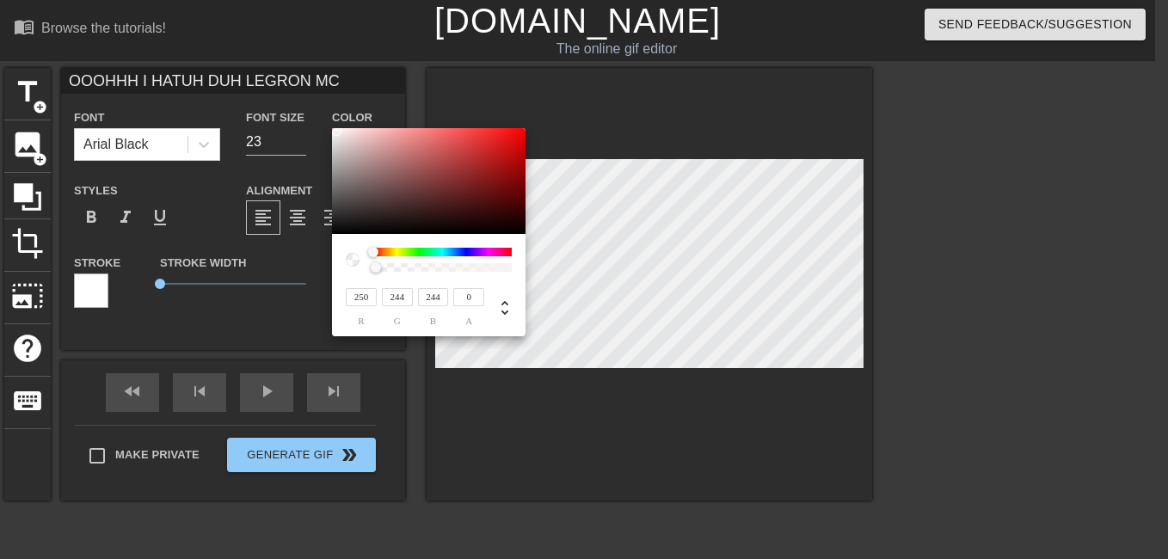
type input "246"
type input "254"
type input "248"
type input "255"
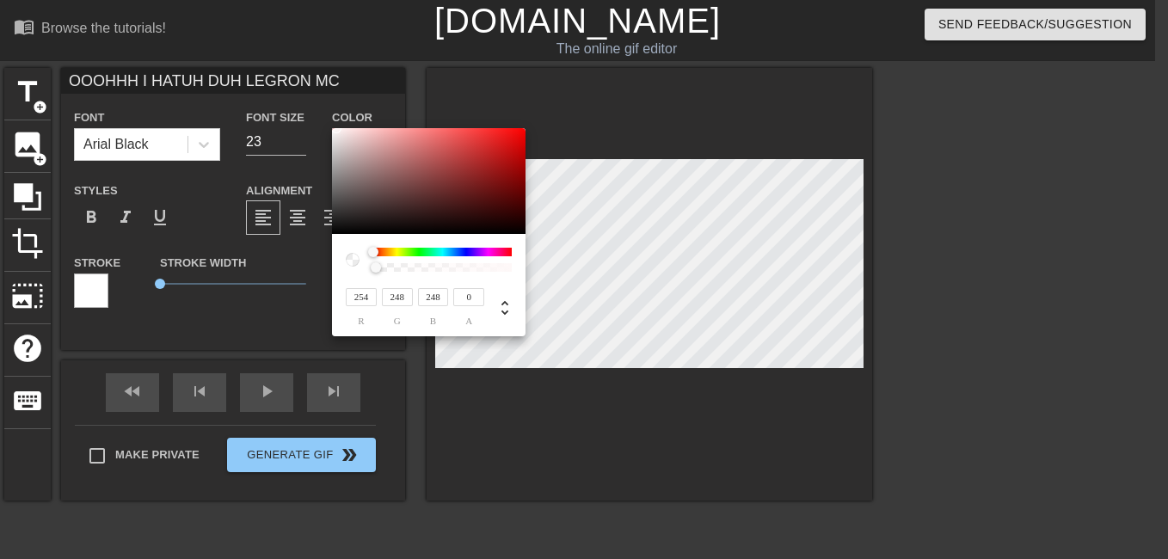
type input "249"
type input "250"
type input "245"
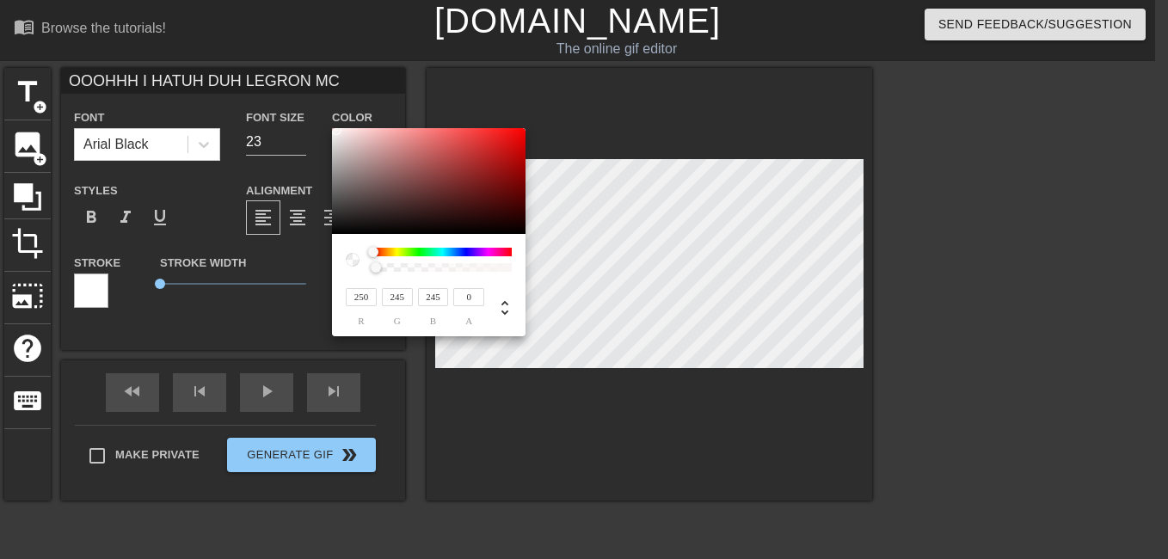
type input "248"
type input "244"
type input "246"
type input "242"
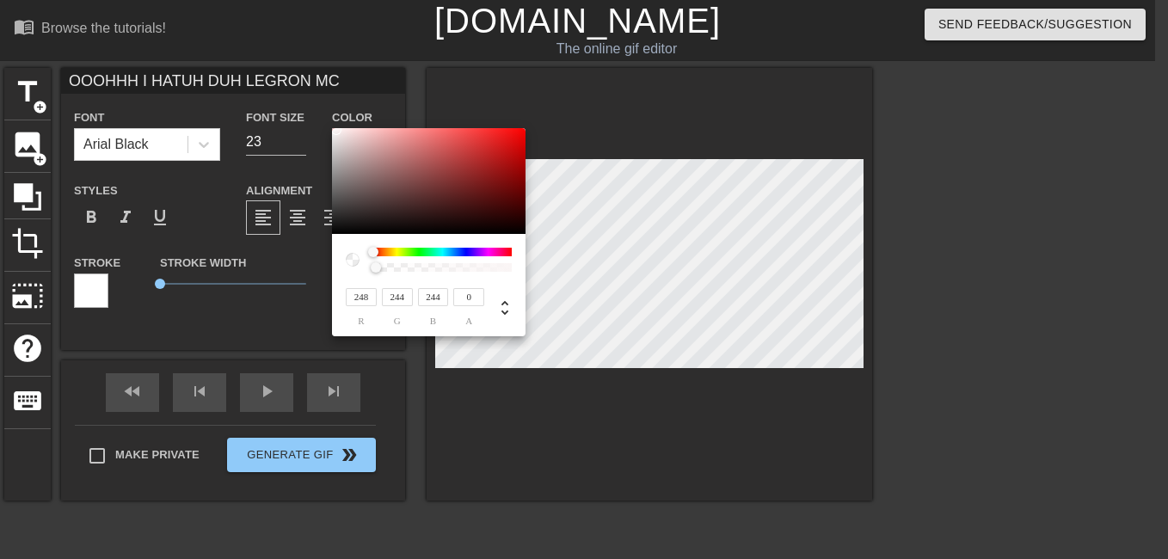
type input "242"
type input "244"
type input "240"
click at [335, 133] on div at bounding box center [335, 132] width 10 height 10
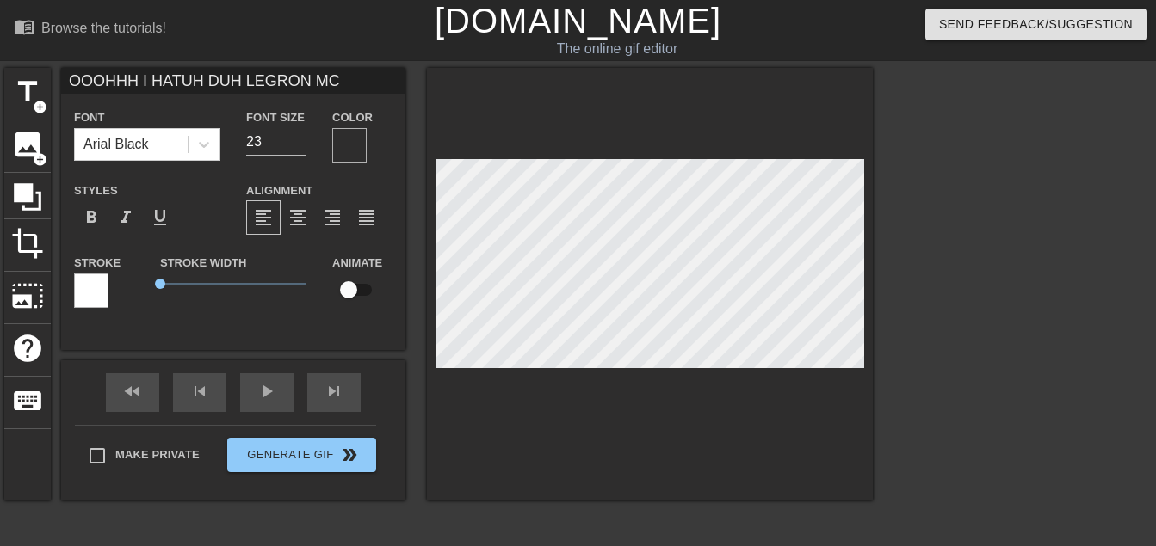
click at [354, 142] on div at bounding box center [349, 145] width 34 height 34
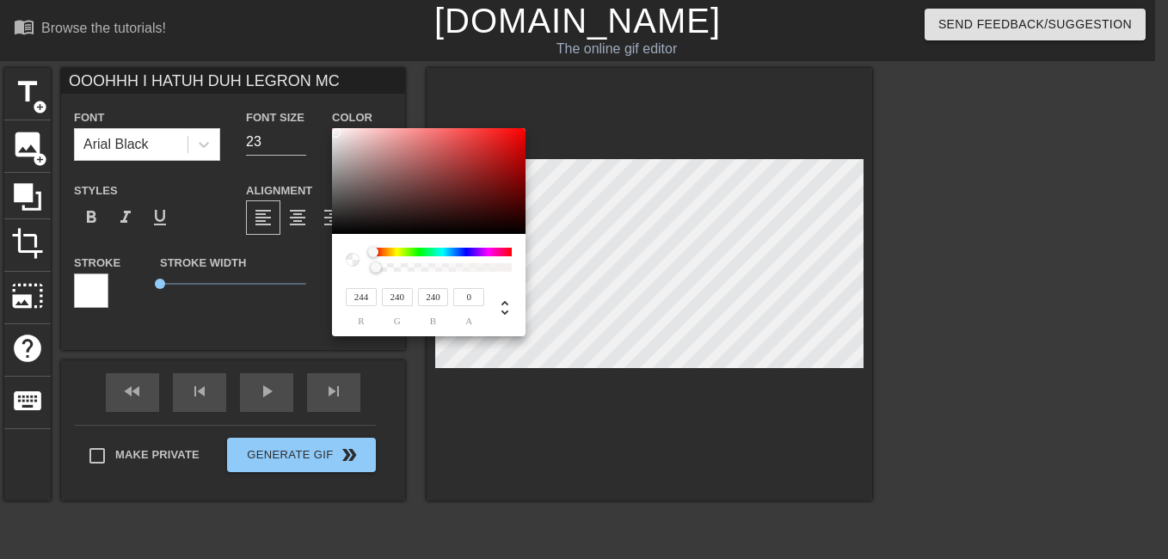
click at [366, 258] on div at bounding box center [360, 260] width 28 height 24
type input "1"
drag, startPoint x: 378, startPoint y: 271, endPoint x: 561, endPoint y: 299, distance: 185.3
click at [561, 299] on div "244 r 240 g 240 b 1 a" at bounding box center [584, 279] width 1168 height 559
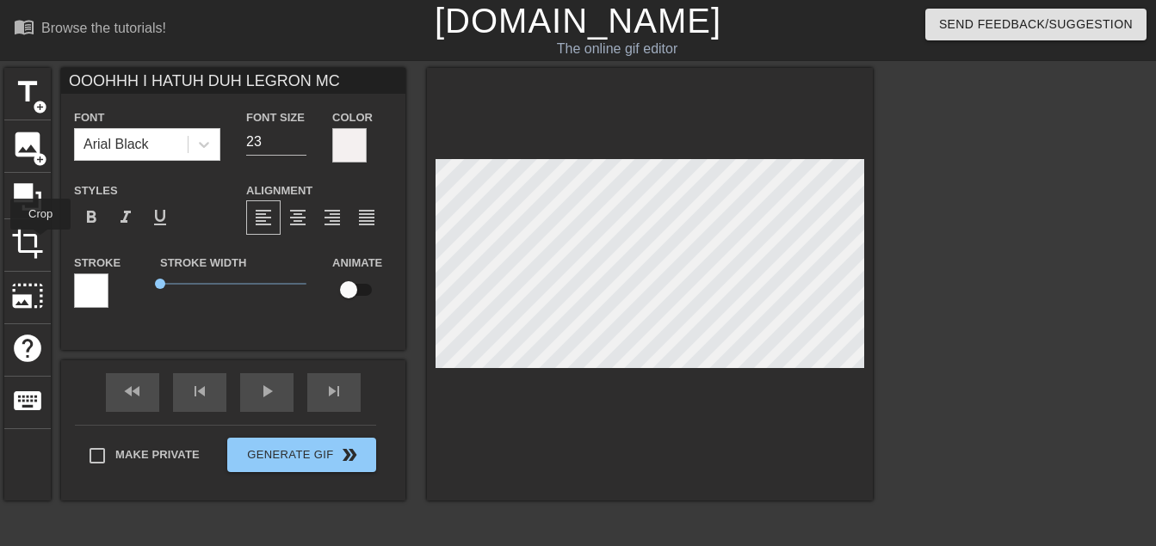
click at [40, 242] on span "crop" at bounding box center [27, 243] width 33 height 33
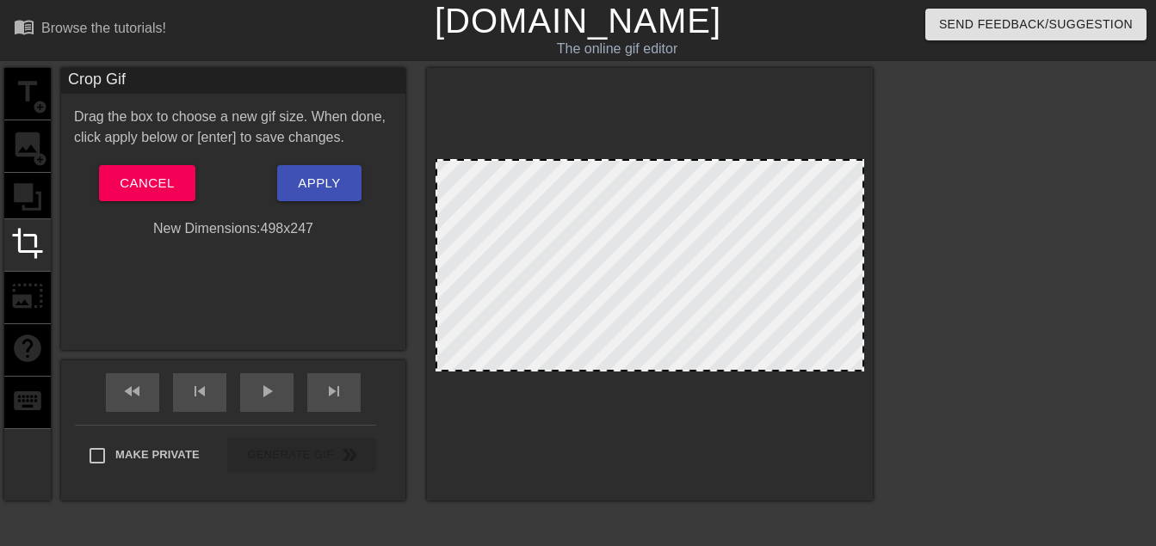
click at [589, 373] on div at bounding box center [649, 370] width 425 height 9
click at [589, 369] on div at bounding box center [649, 368] width 425 height 9
click at [584, 348] on div at bounding box center [649, 264] width 428 height 211
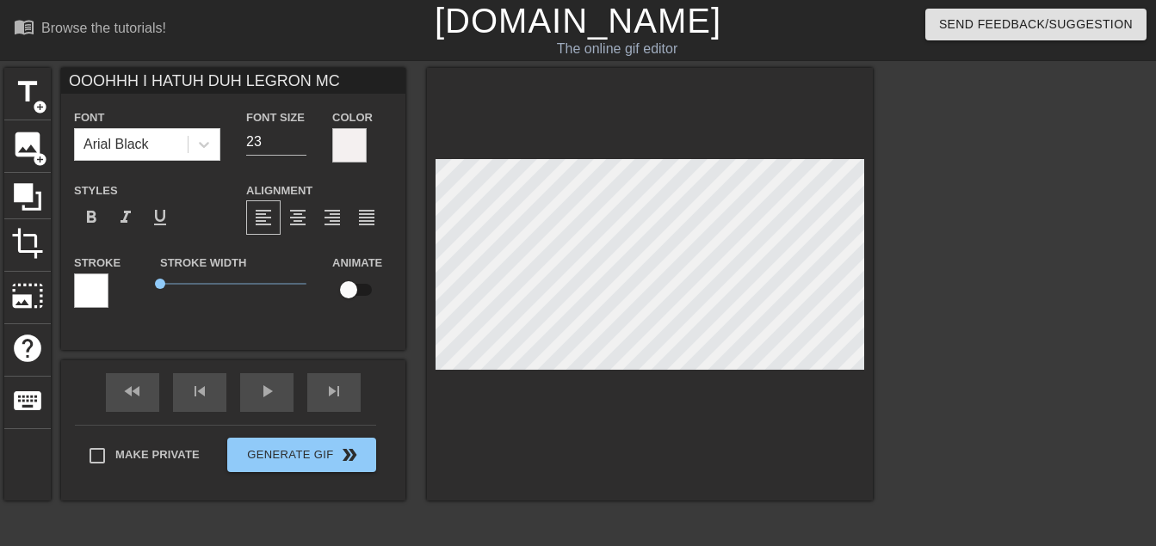
click at [95, 287] on div at bounding box center [91, 291] width 34 height 34
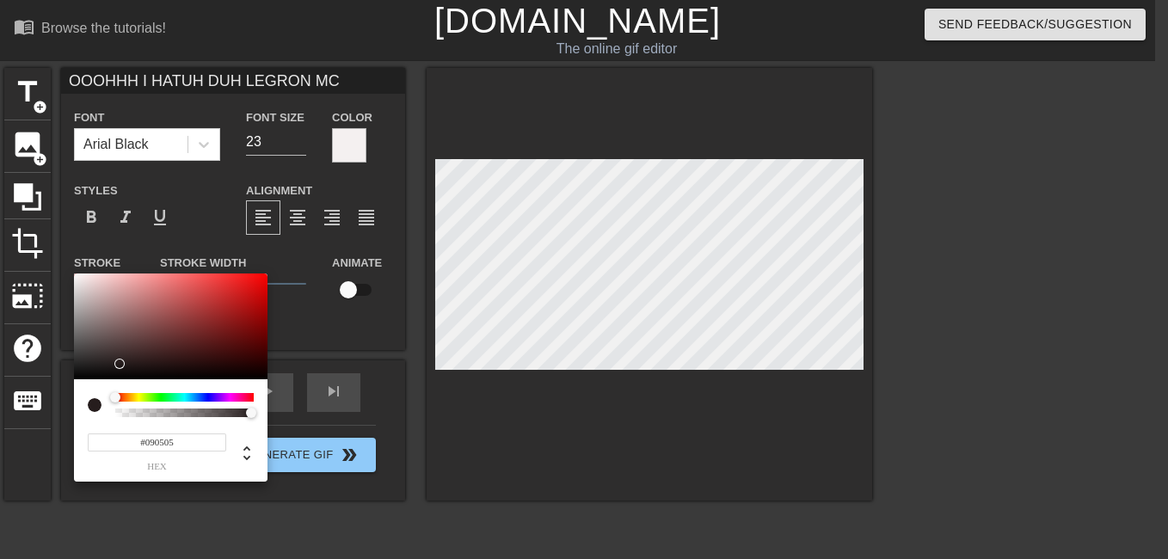
type input "#090909"
drag, startPoint x: 159, startPoint y: 318, endPoint x: 60, endPoint y: 376, distance: 114.5
click at [60, 376] on div "#090909 hex" at bounding box center [584, 279] width 1168 height 559
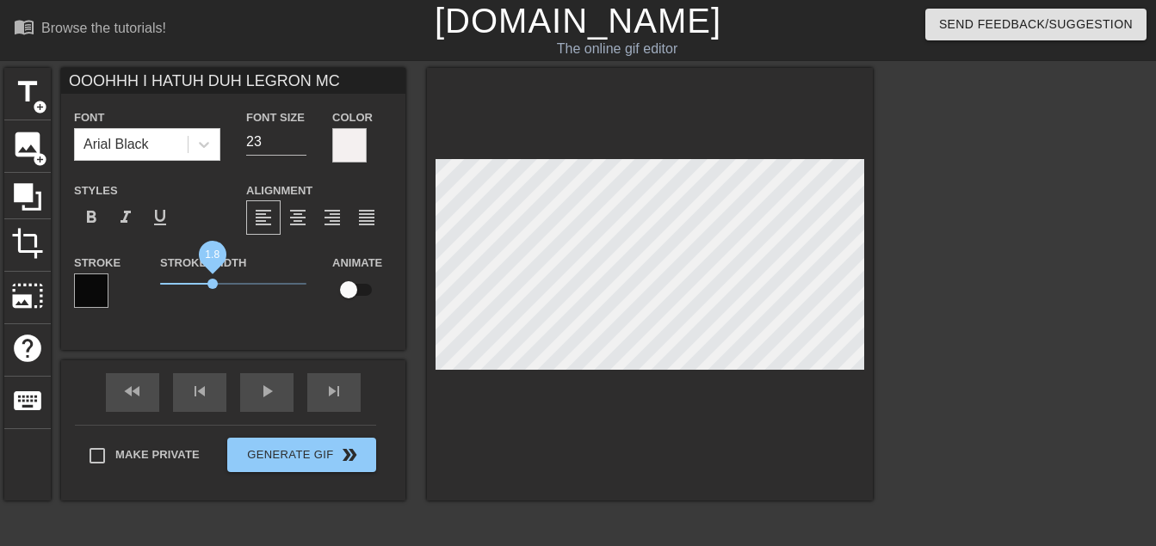
drag, startPoint x: 168, startPoint y: 281, endPoint x: 213, endPoint y: 292, distance: 46.8
click at [213, 292] on span "1.8" at bounding box center [233, 284] width 146 height 21
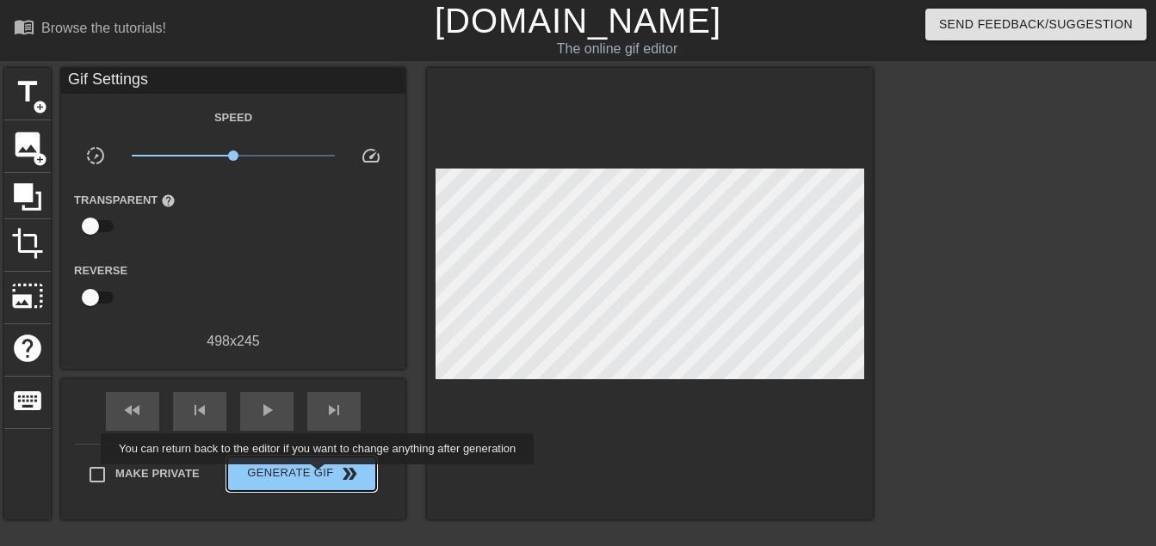
click at [319, 477] on span "Generate Gif double_arrow" at bounding box center [301, 474] width 135 height 21
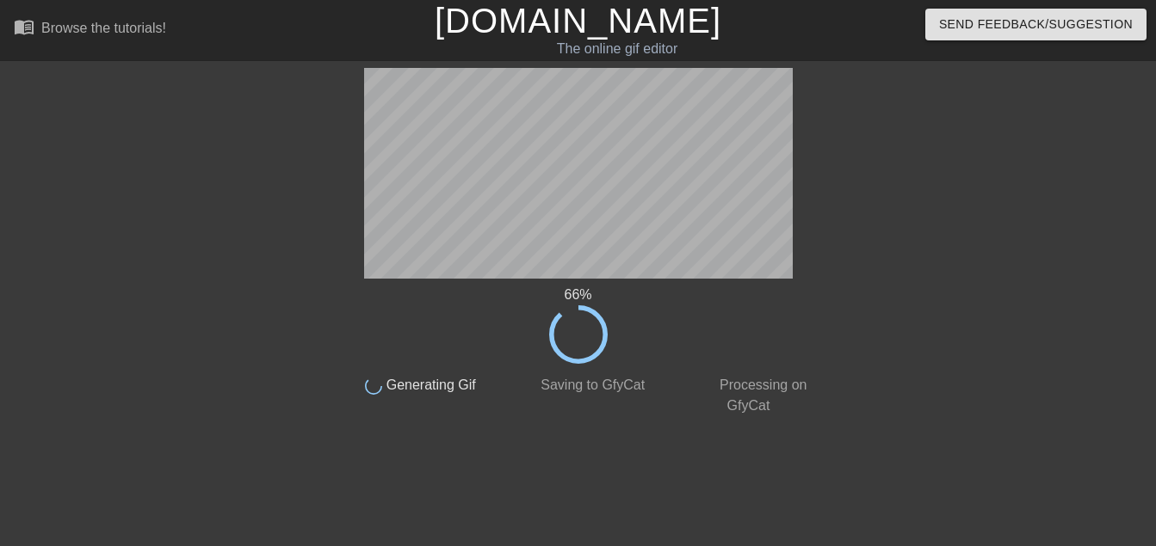
drag, startPoint x: 373, startPoint y: 3, endPoint x: 253, endPoint y: 244, distance: 269.0
click at [253, 244] on div at bounding box center [186, 326] width 258 height 516
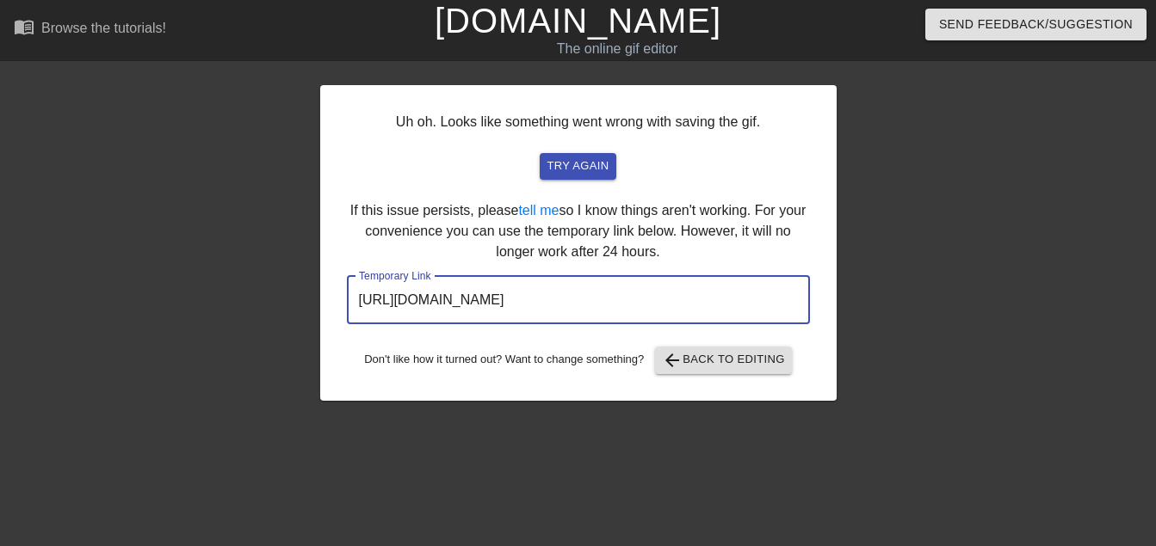
click at [672, 308] on input "[URL][DOMAIN_NAME]" at bounding box center [578, 300] width 463 height 48
